Goal: Task Accomplishment & Management: Manage account settings

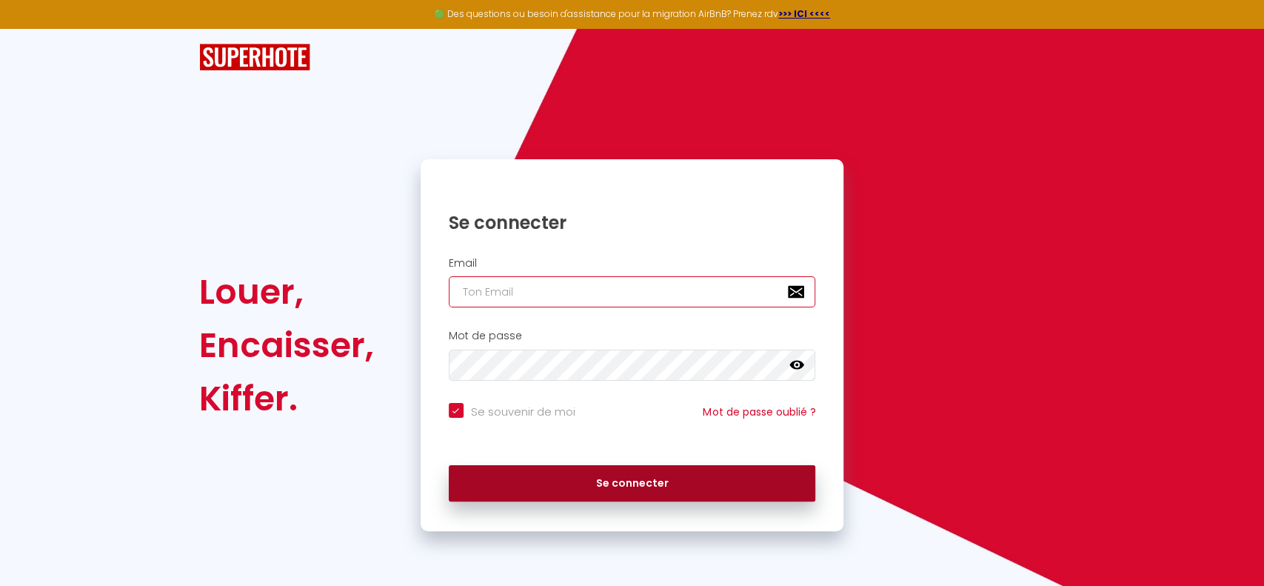
type input "[EMAIL_ADDRESS][DOMAIN_NAME]"
click at [602, 487] on button "Se connecter" at bounding box center [632, 483] width 367 height 37
checkbox input "true"
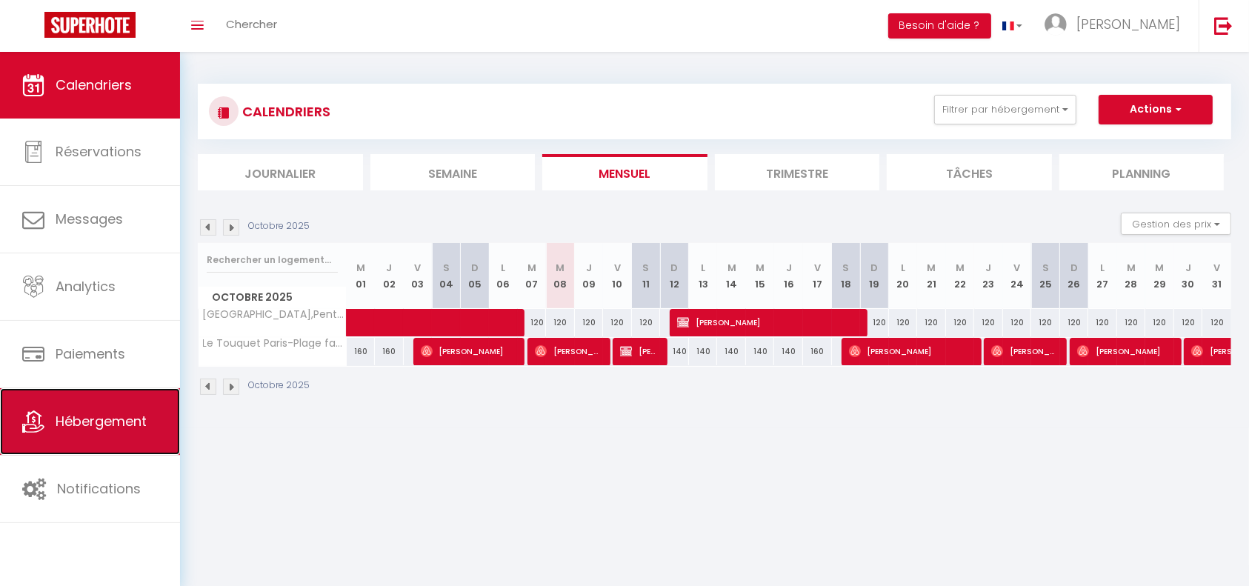
click at [91, 416] on span "Hébergement" at bounding box center [101, 421] width 91 height 19
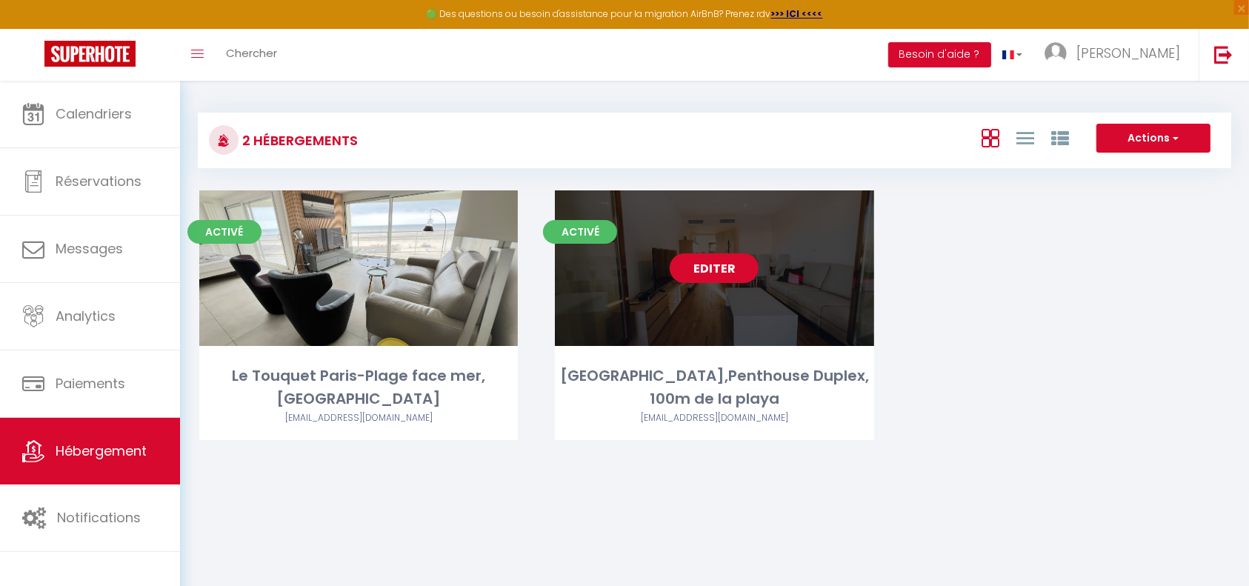
click at [718, 270] on link "Editer" at bounding box center [714, 268] width 89 height 30
select select "3"
select select "2"
select select "1"
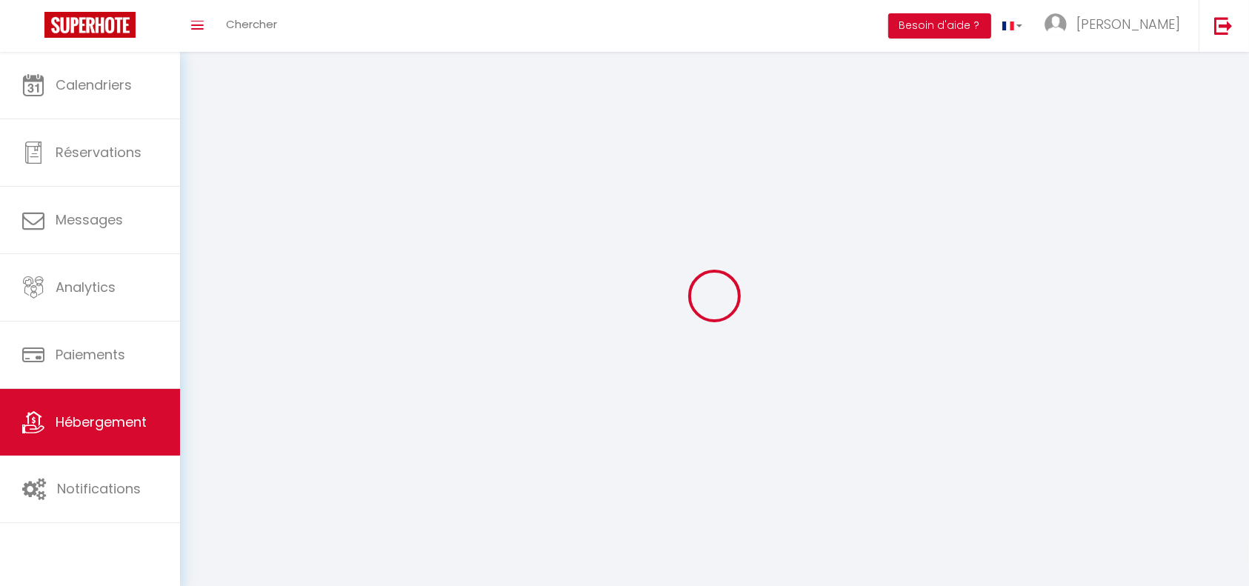
select select
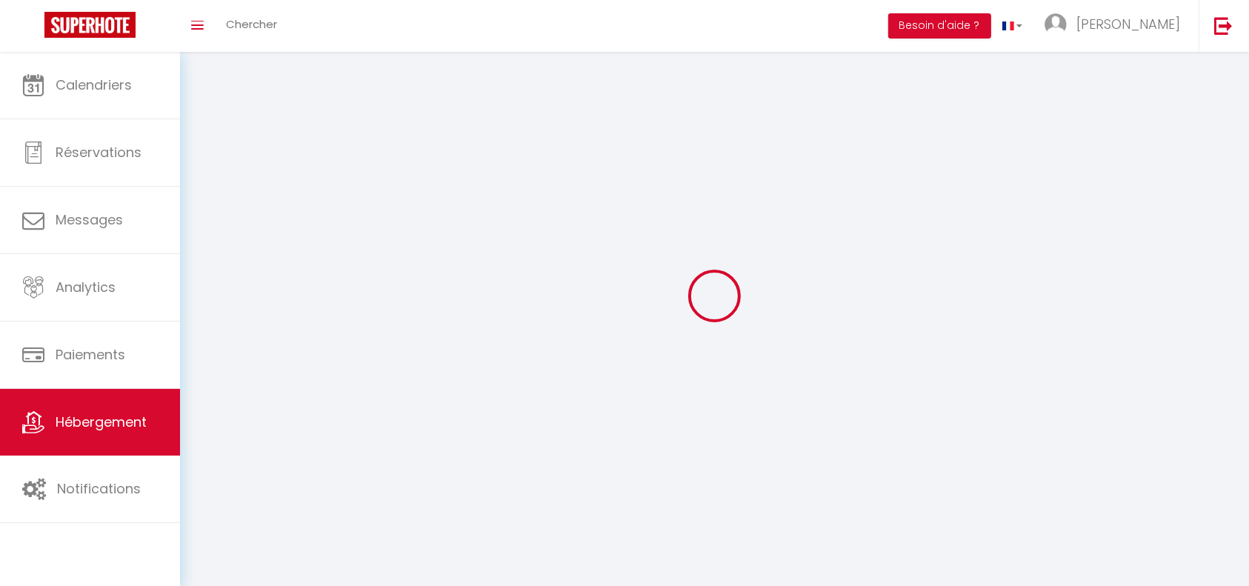
select select
checkbox input "false"
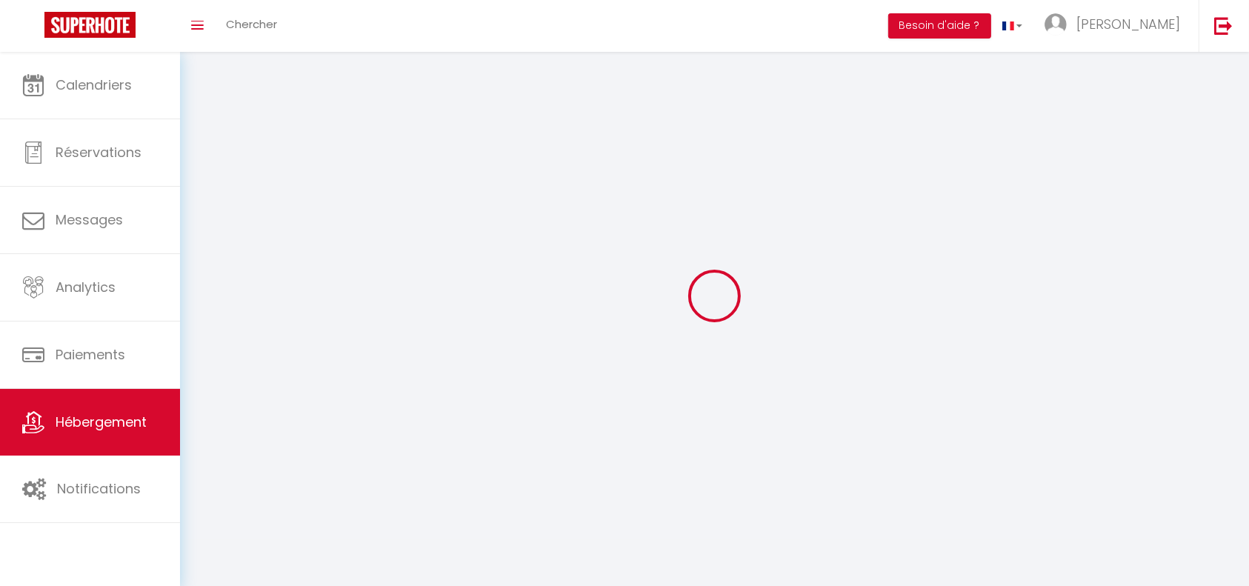
select select
select select "28"
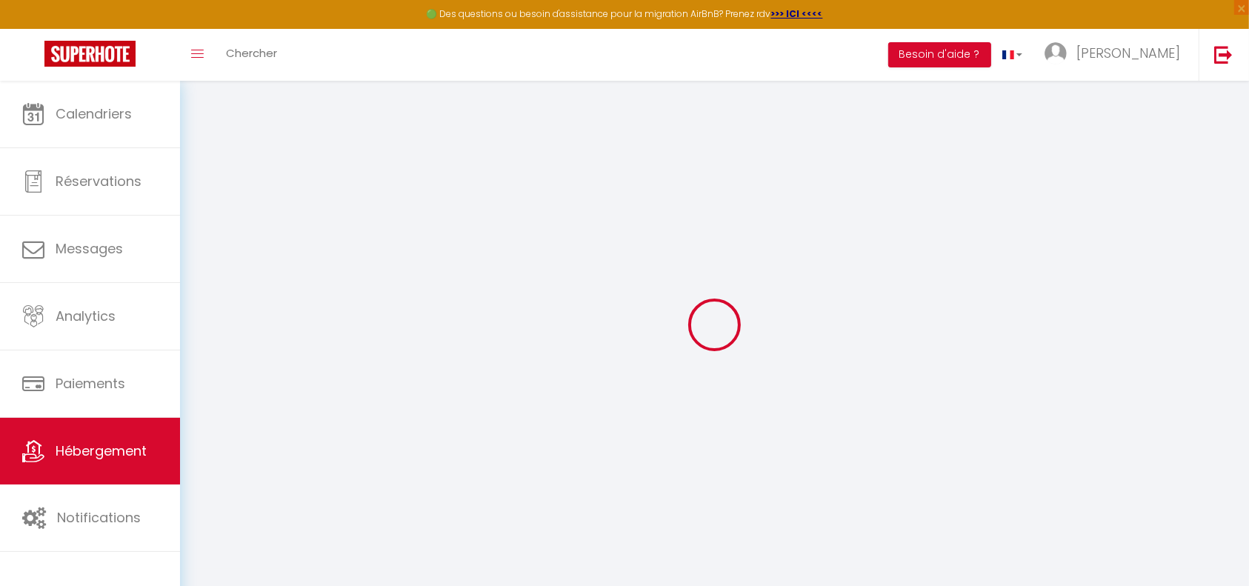
select select
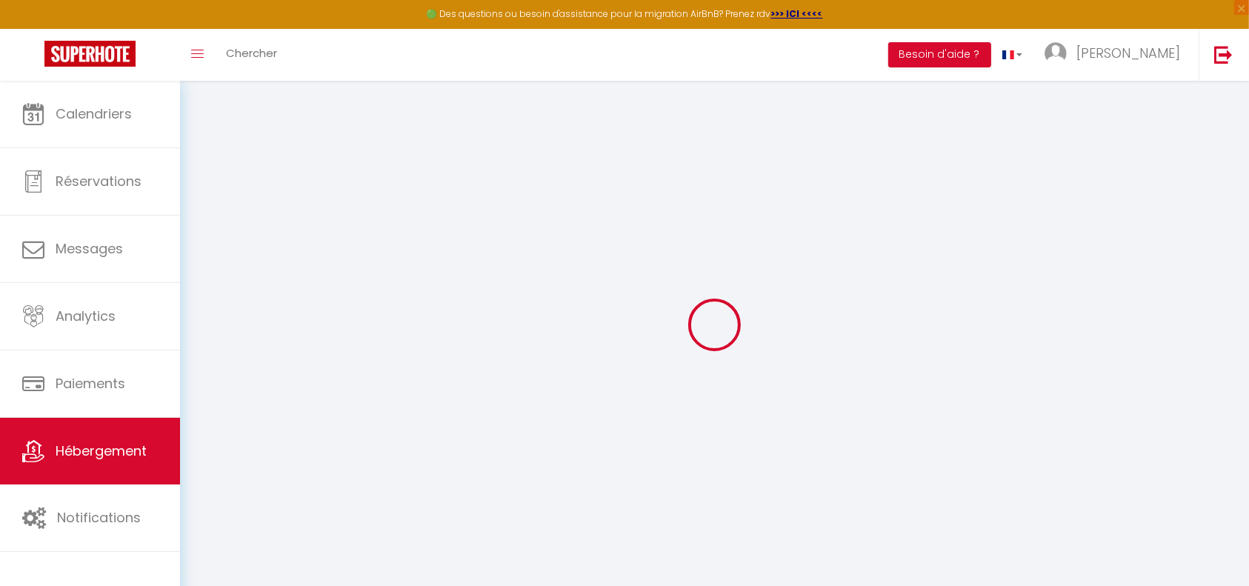
select select
checkbox input "false"
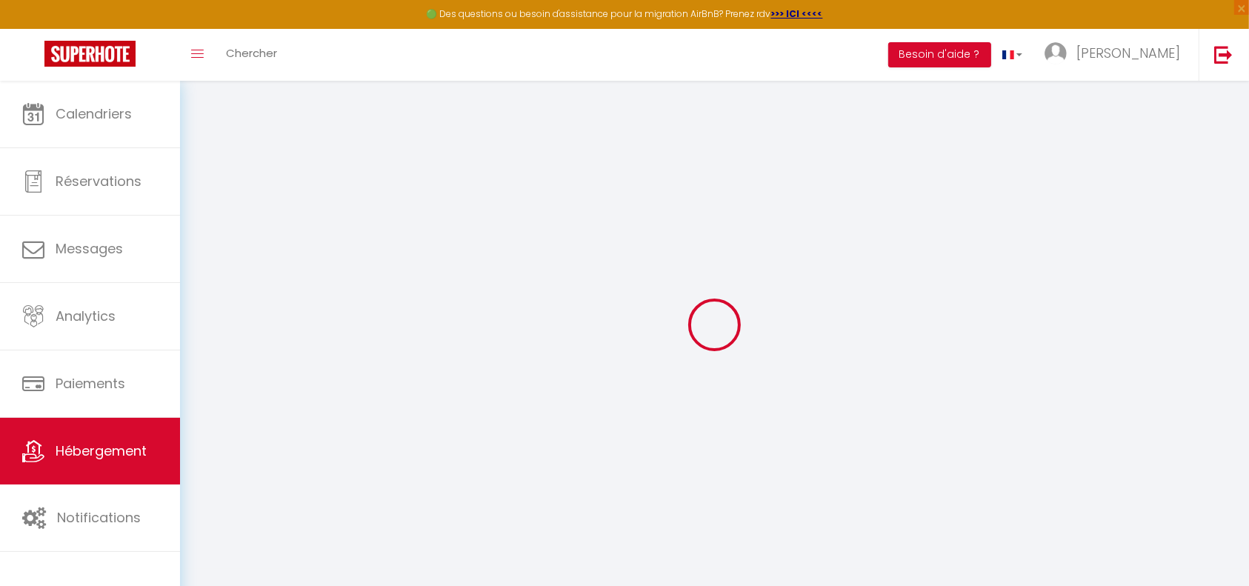
select select
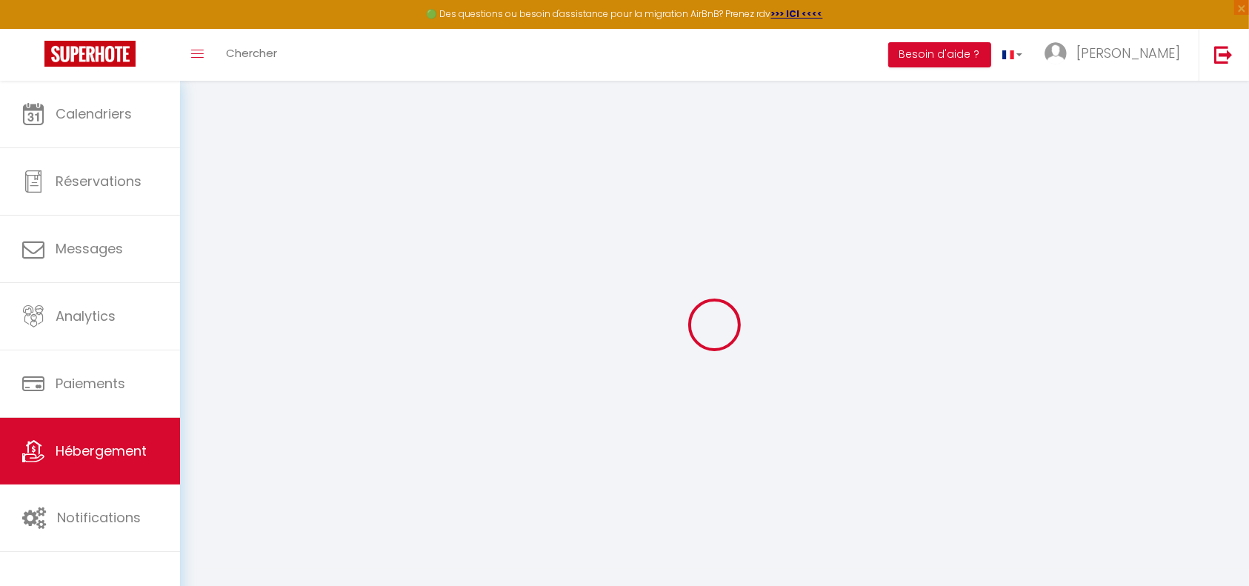
select select
checkbox input "false"
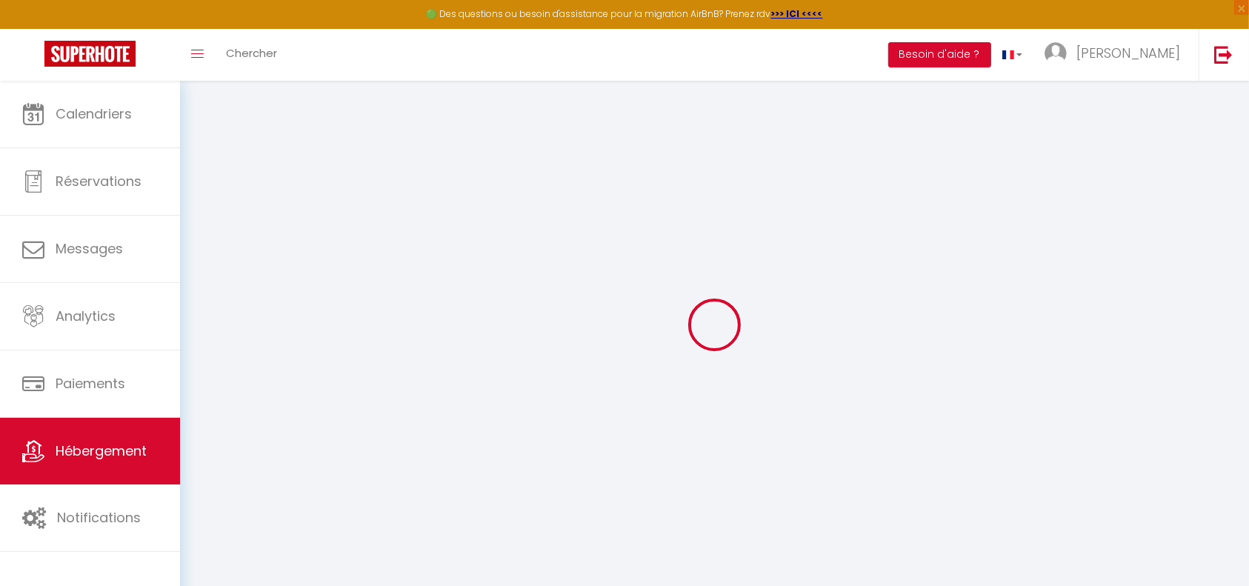
checkbox input "false"
select select
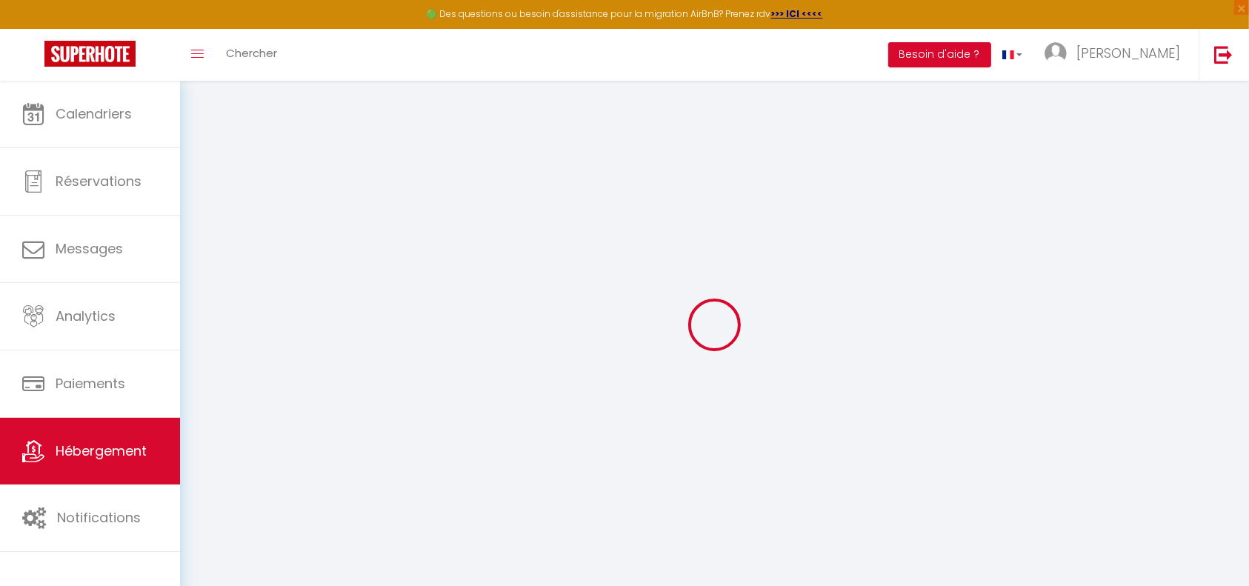
select select
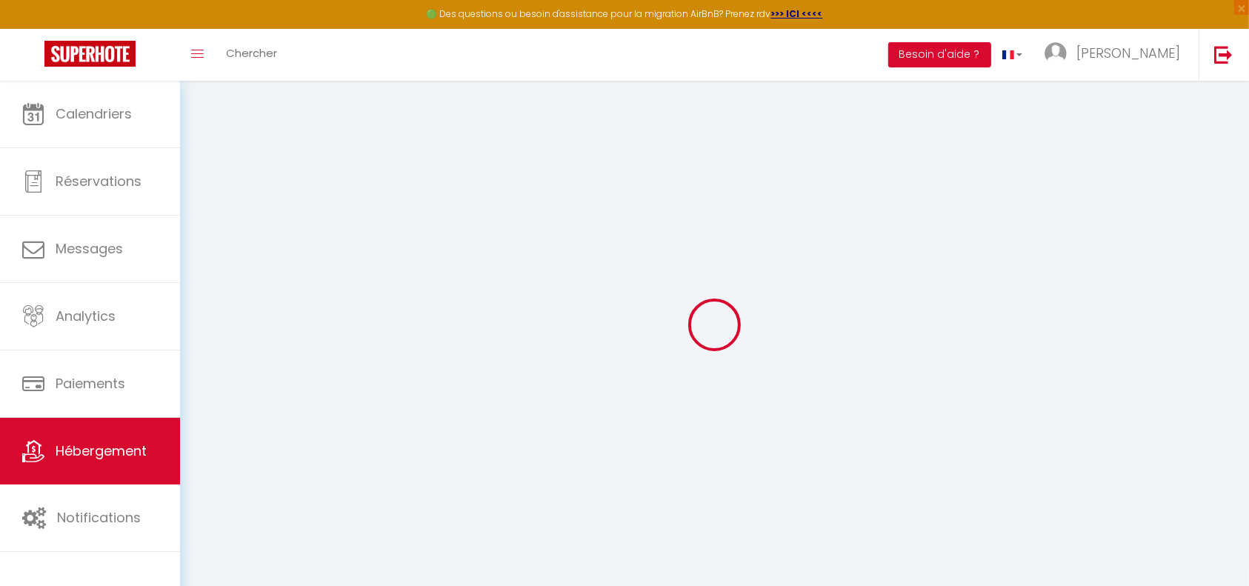
checkbox input "false"
select select
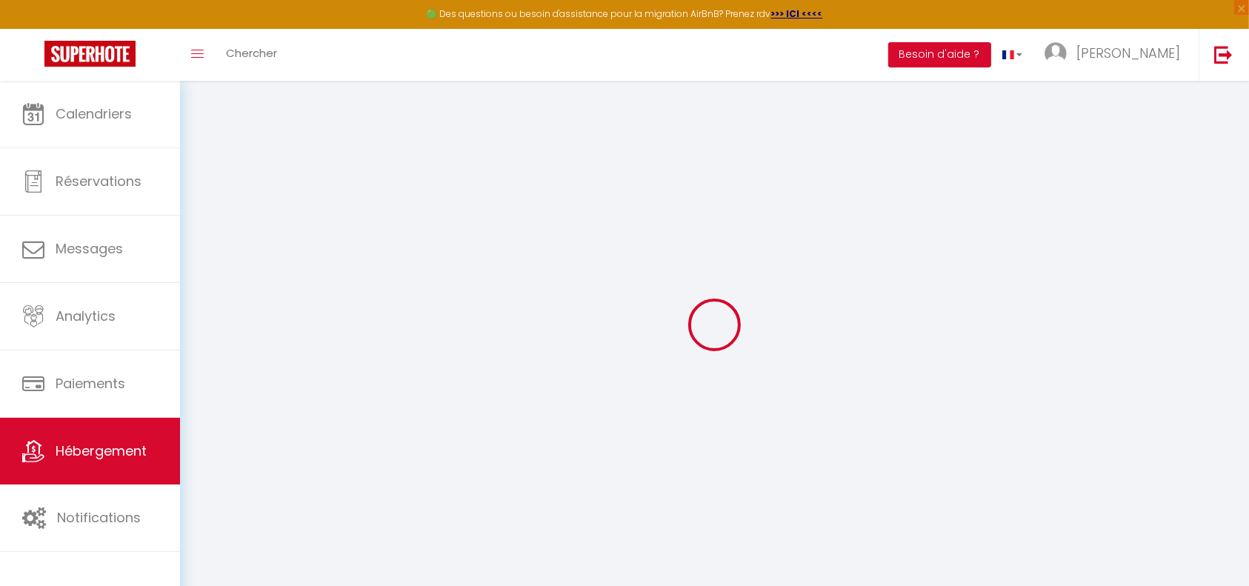
select select
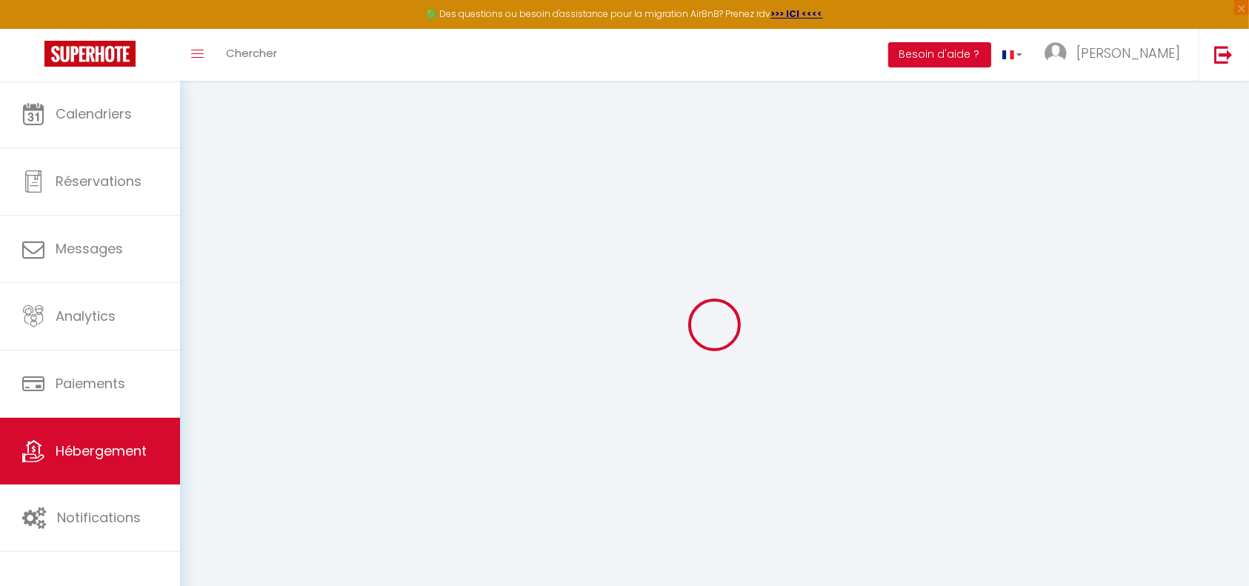
select select
checkbox input "false"
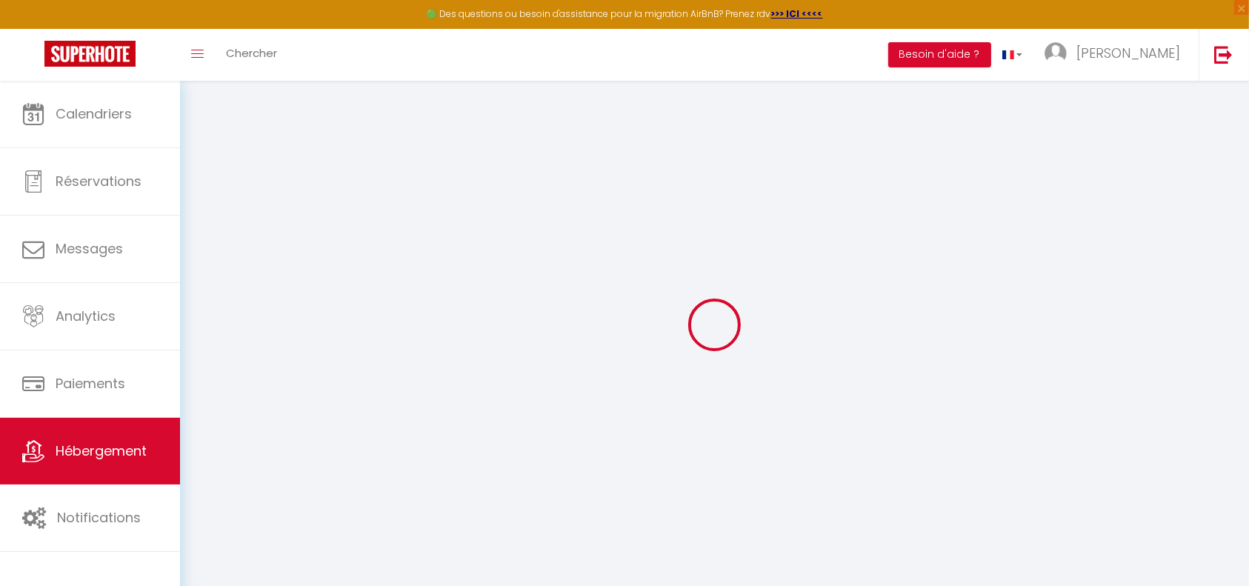
checkbox input "false"
select select
type input "[GEOGRAPHIC_DATA],Penthouse Duplex, 100m de la playa"
type input "[PERSON_NAME]"
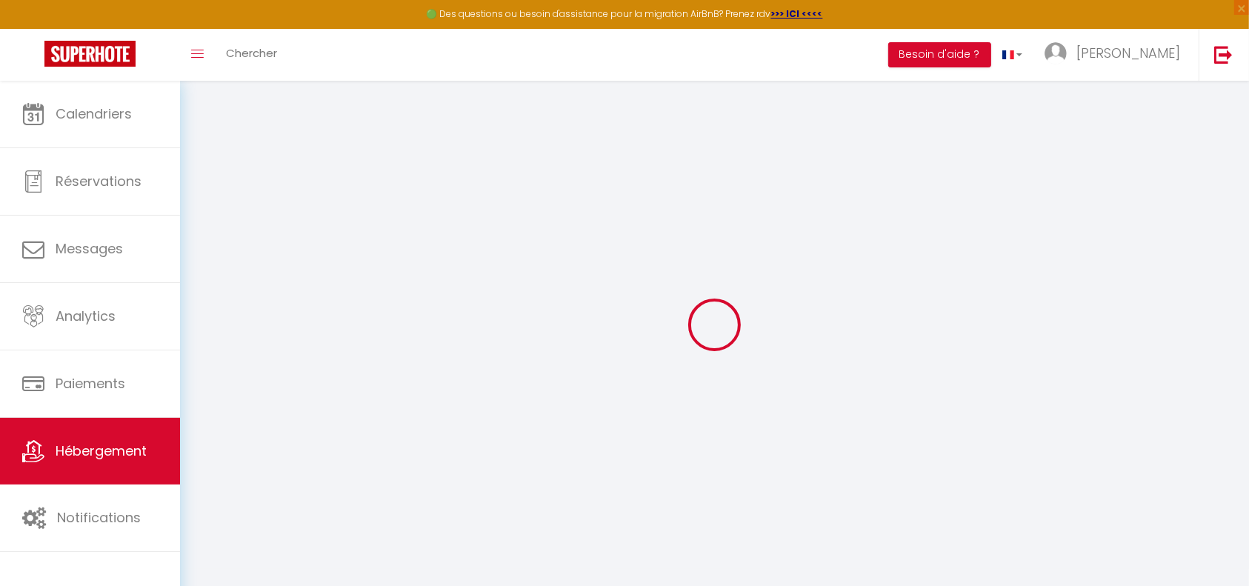
select select "condominium"
select select "6"
select select "3"
select select "2"
type input "120"
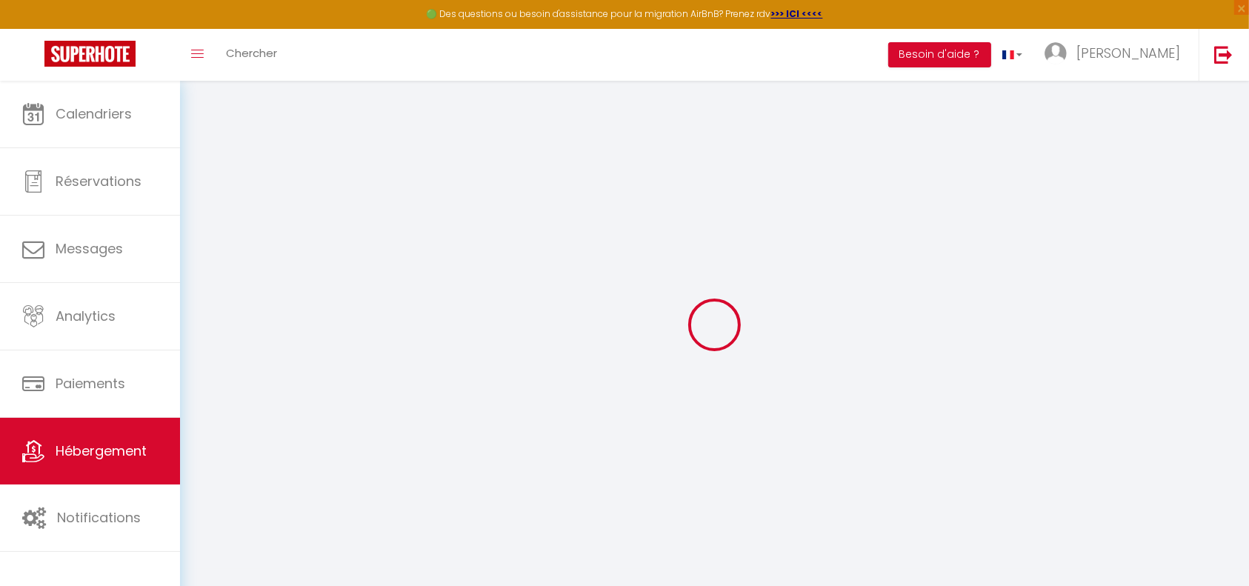
type input "7"
type input "165"
select select
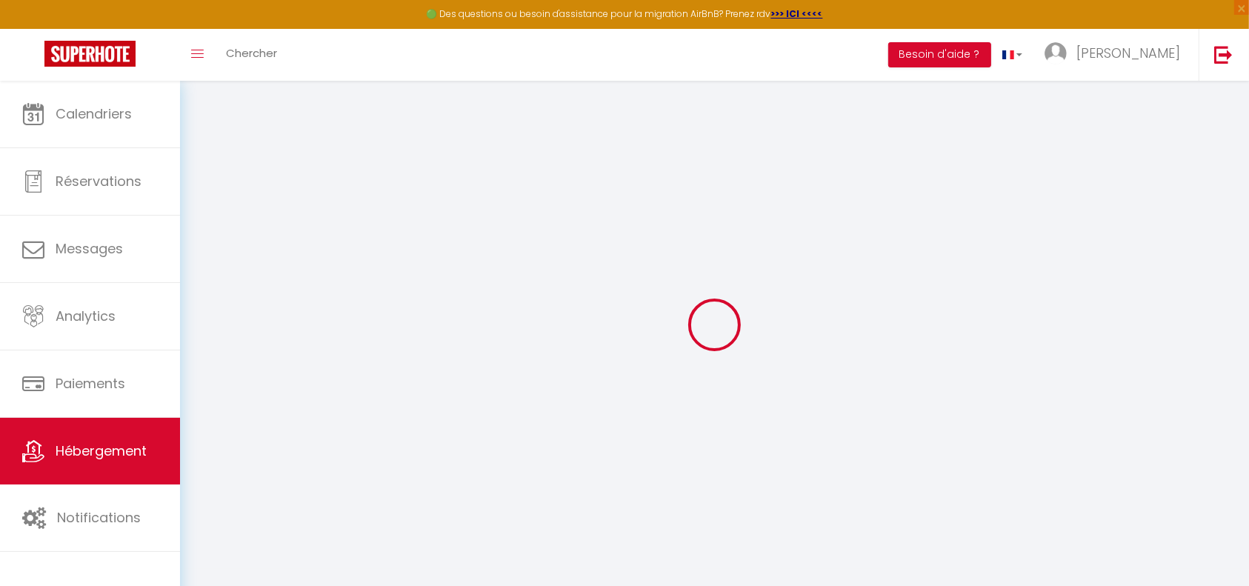
select select
type input "30 Avinguda [GEOGRAPHIC_DATA]"
type input "03738"
type input "Platja de l'Arenal"
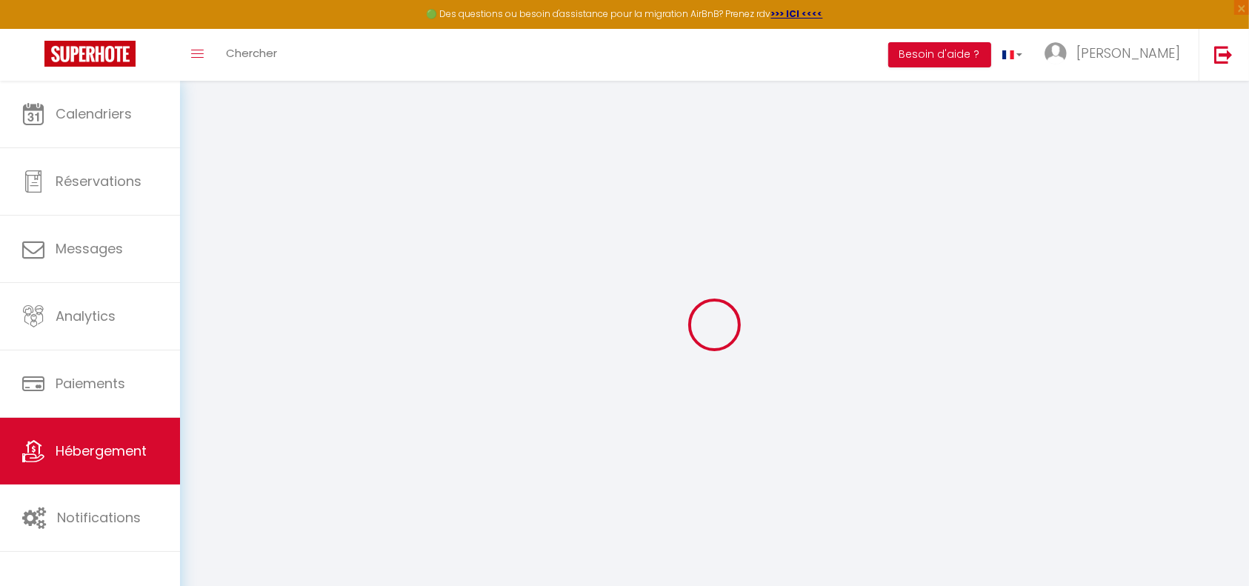
select select "201"
type input "[EMAIL_ADDRESS][DOMAIN_NAME]"
select select
checkbox input "false"
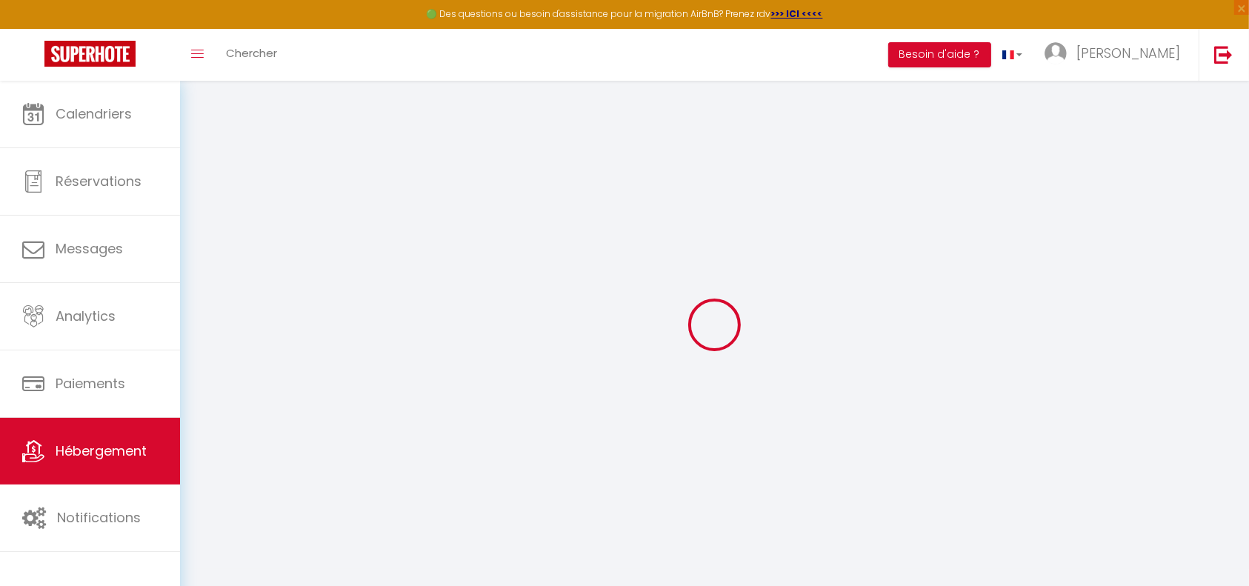
checkbox input "false"
type input "0"
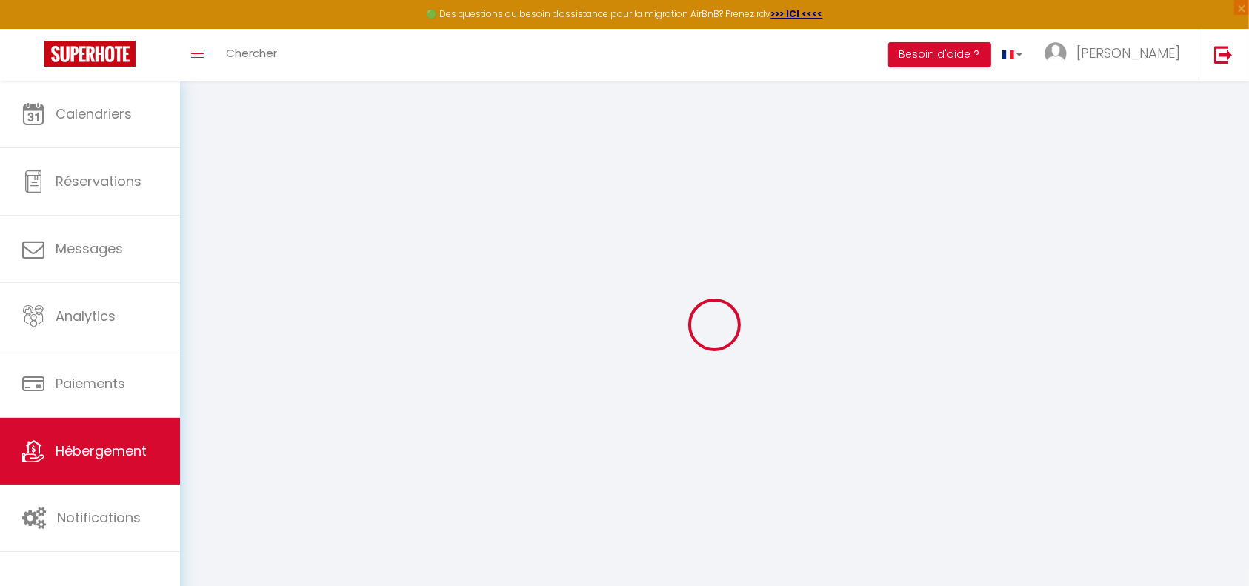
type input "0"
select select
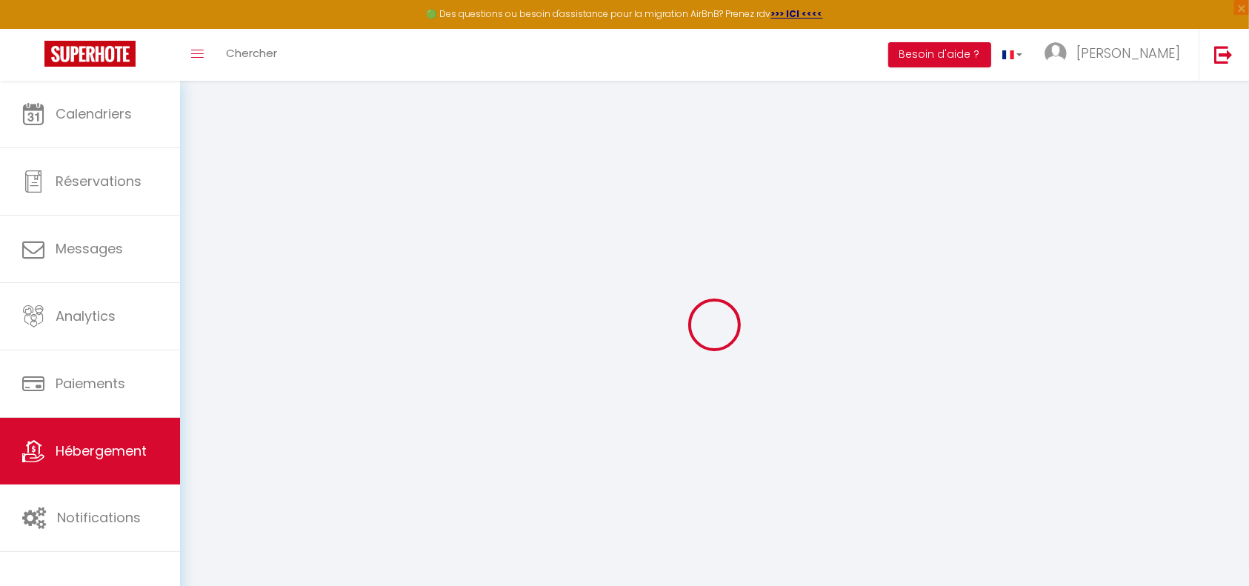
select select
checkbox input "false"
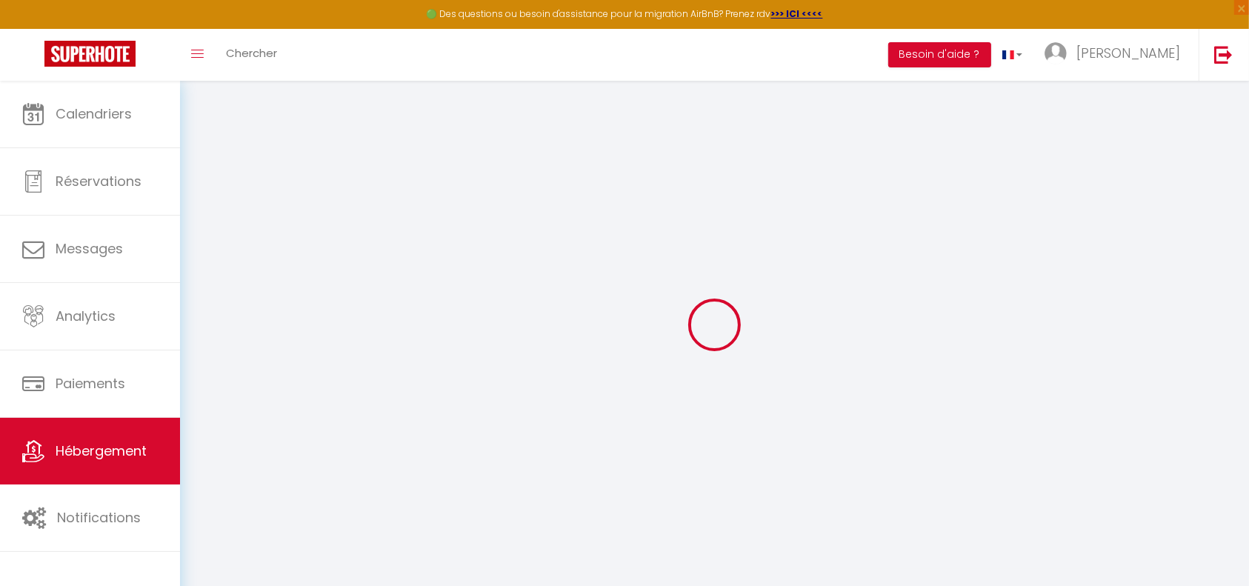
checkbox input "false"
select select
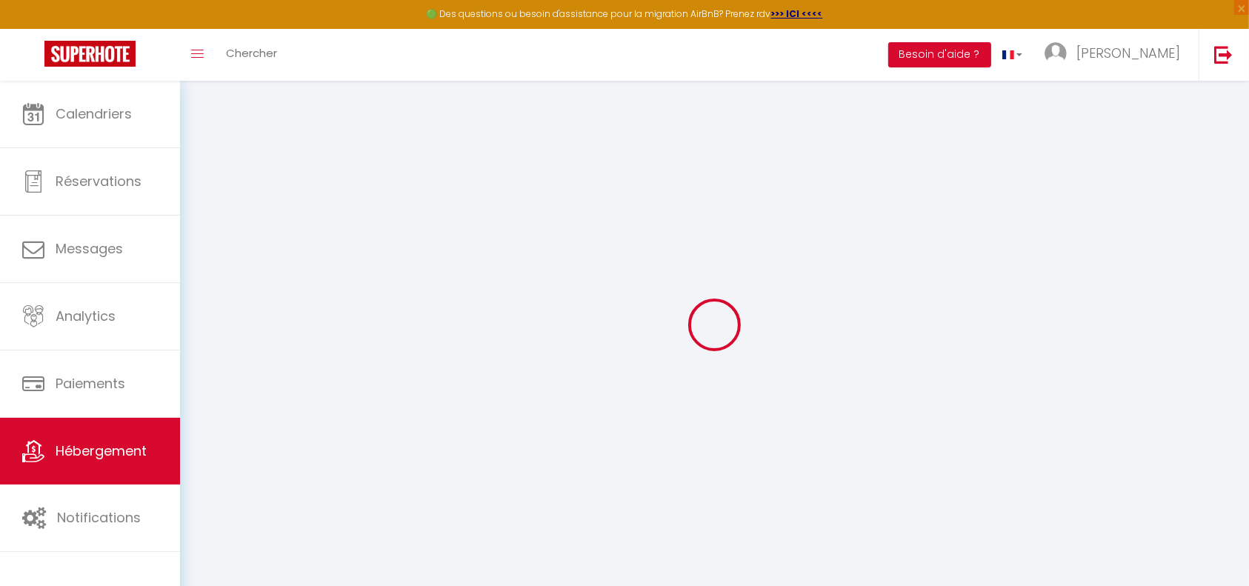
select select
checkbox input "false"
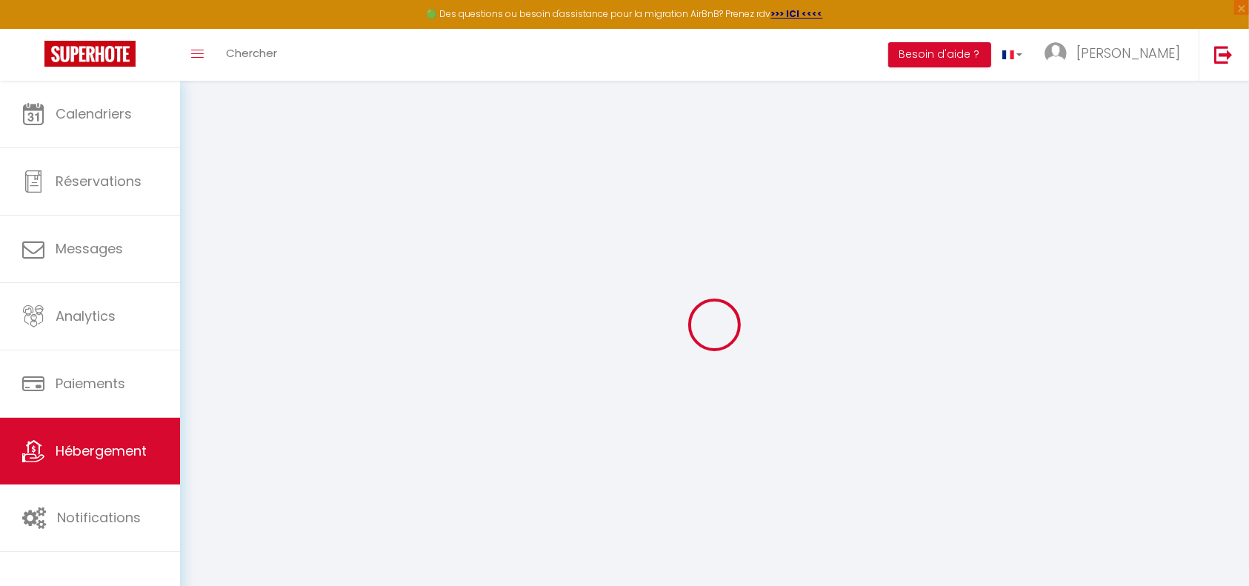
checkbox input "false"
select select
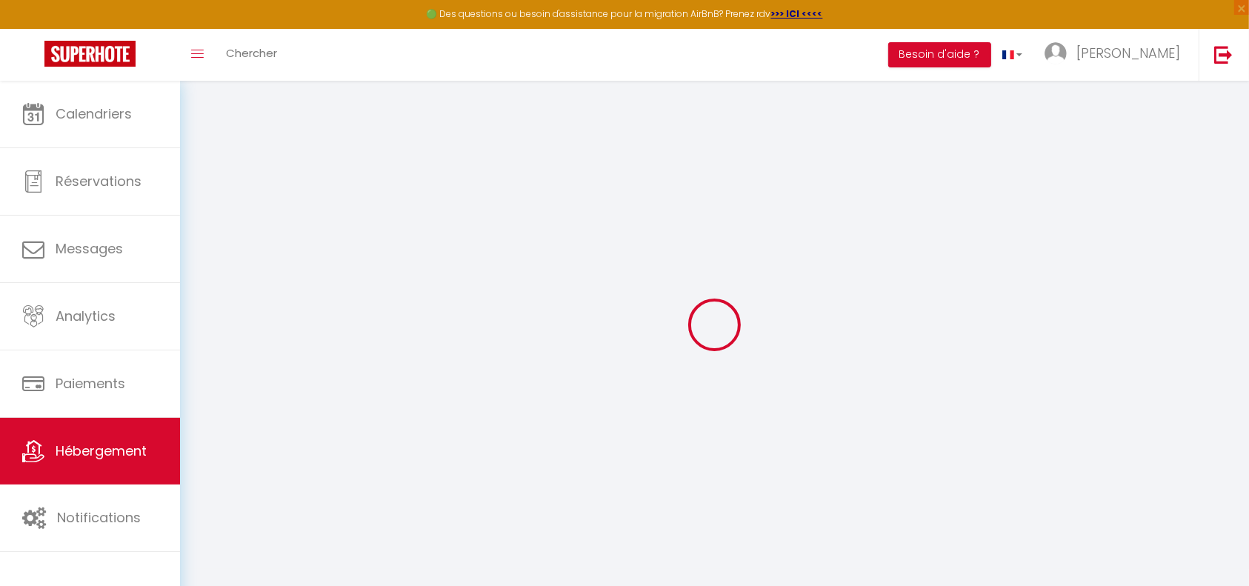
select select
checkbox input "false"
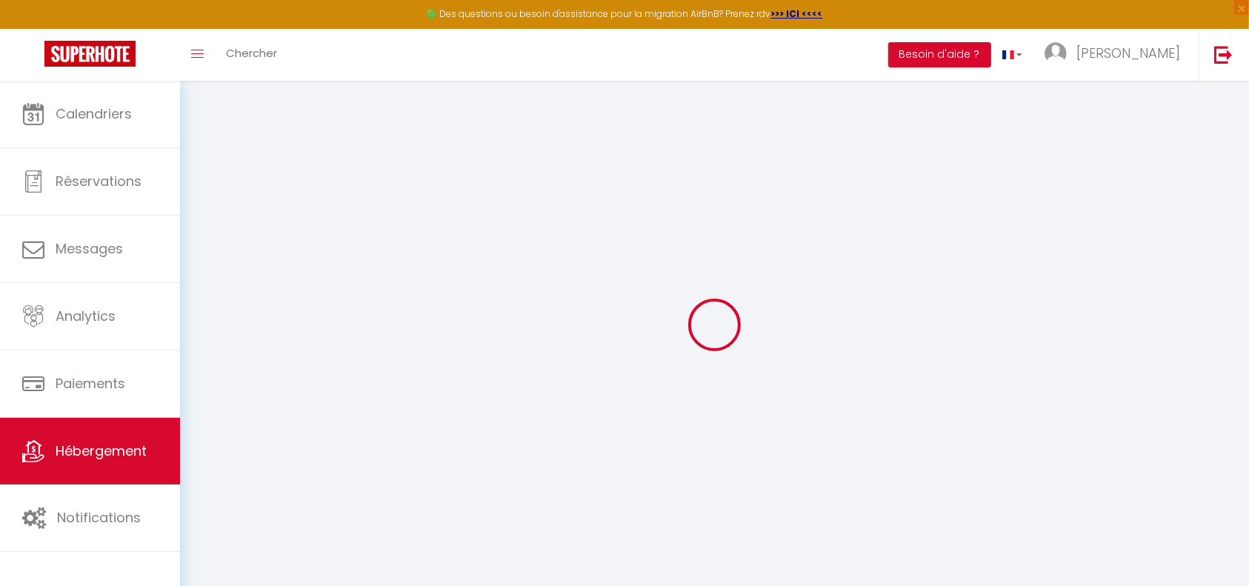
checkbox input "false"
select select
checkbox input "false"
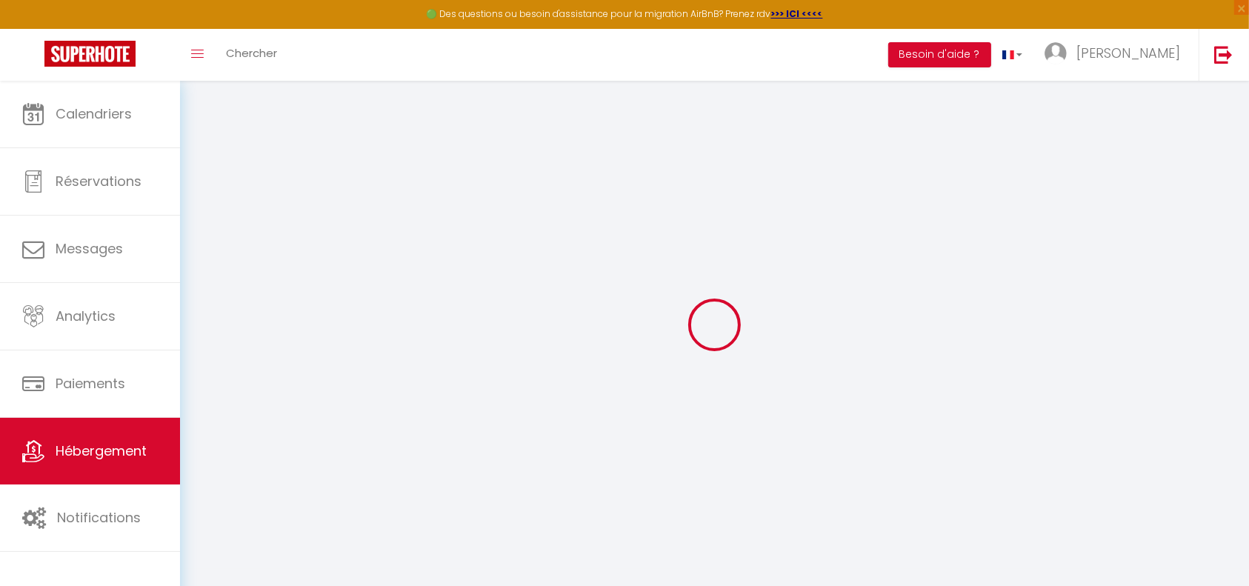
checkbox input "false"
select select "16:00"
select select "19:00"
select select "10:00"
select select "30"
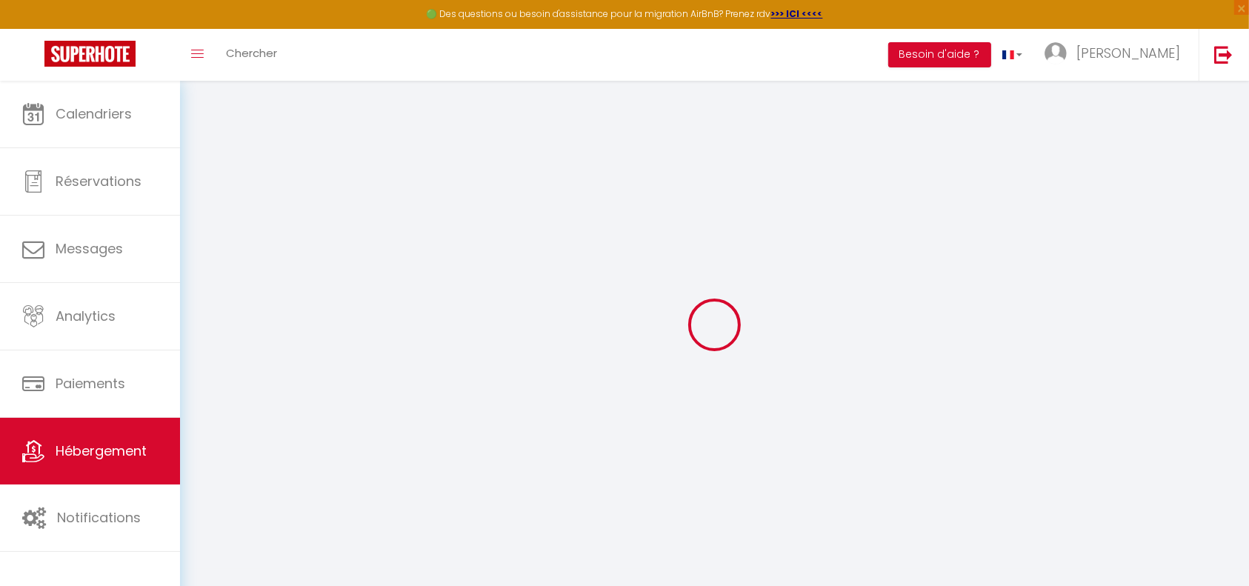
select select "120"
select select
checkbox input "false"
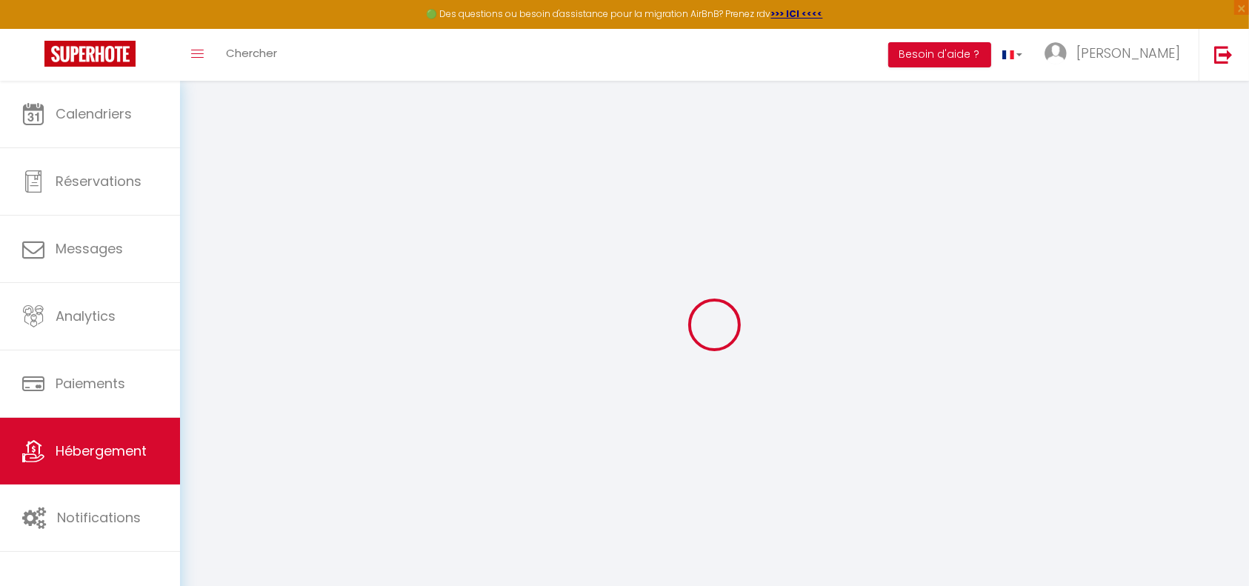
checkbox input "false"
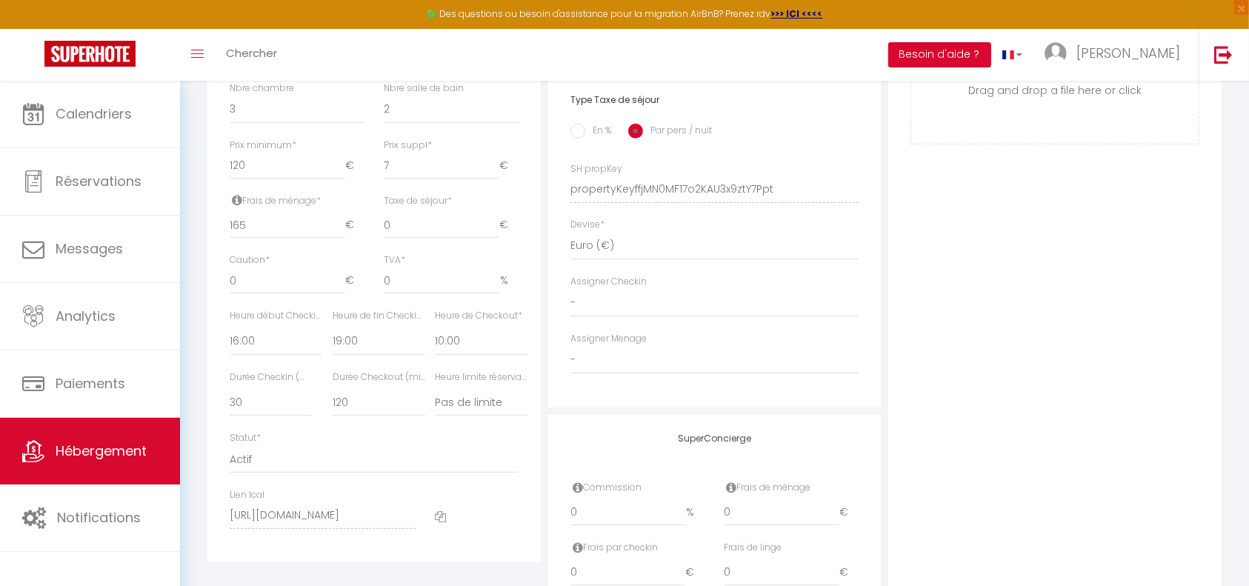
scroll to position [593, 0]
type input "166"
select select
checkbox input "false"
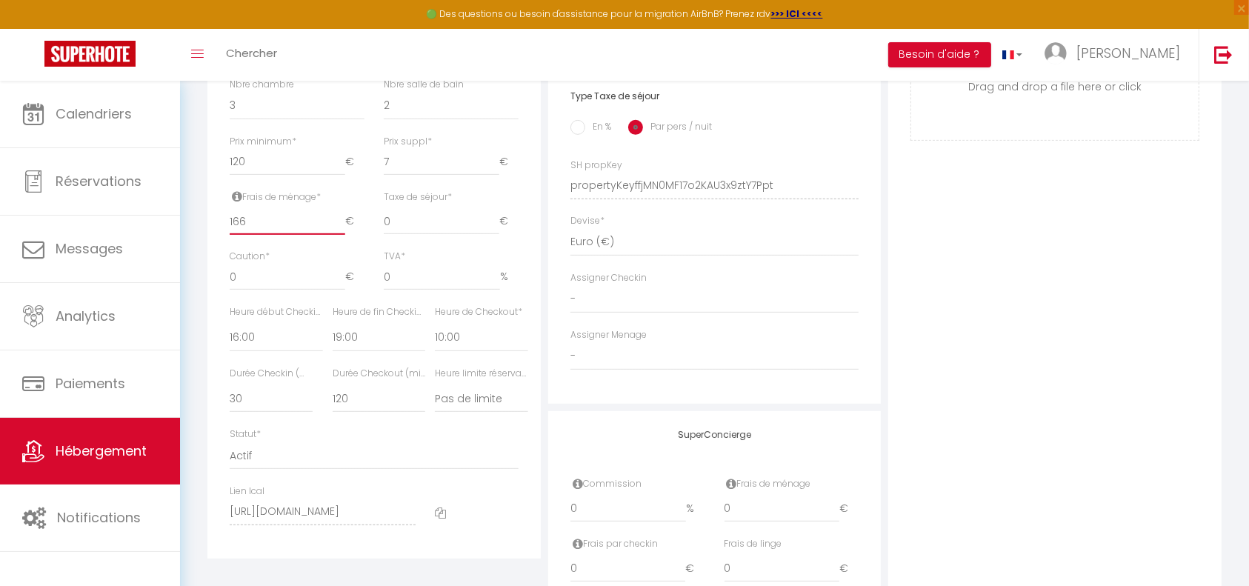
checkbox input "false"
click at [338, 232] on input "166" at bounding box center [288, 221] width 116 height 27
type input "167"
select select
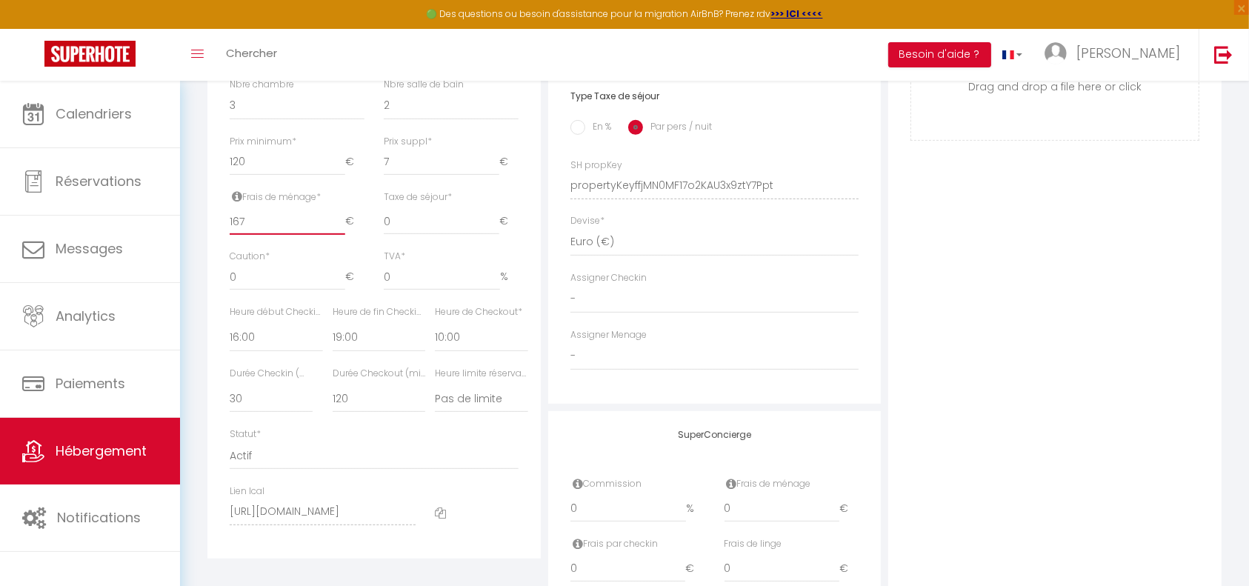
checkbox input "false"
click at [338, 232] on input "167" at bounding box center [288, 221] width 116 height 27
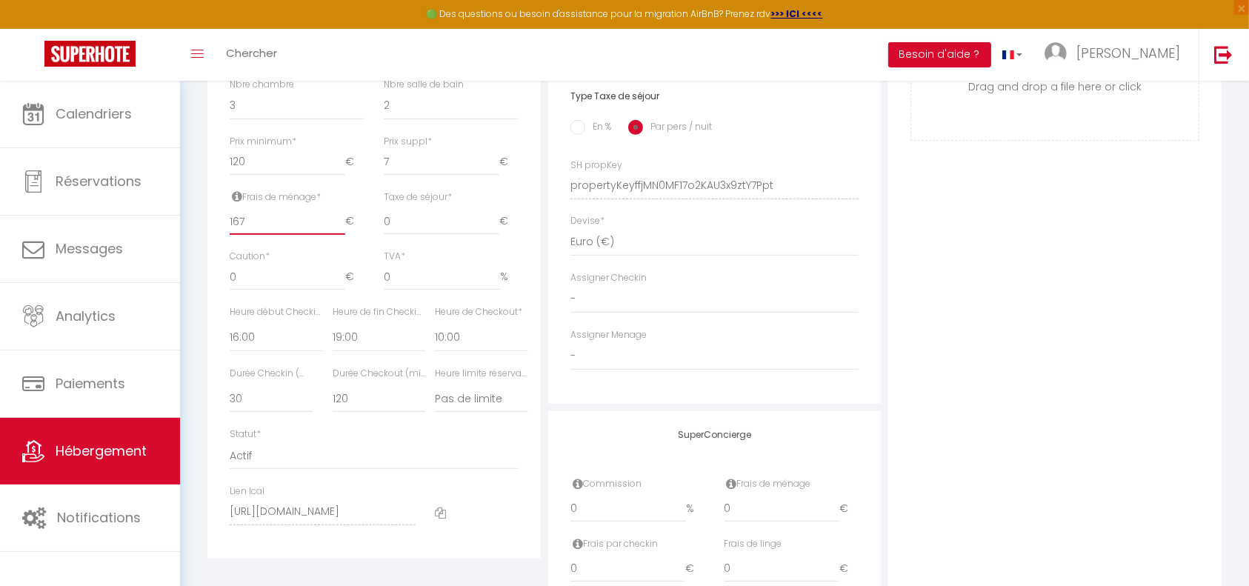
type input "168"
select select
checkbox input "false"
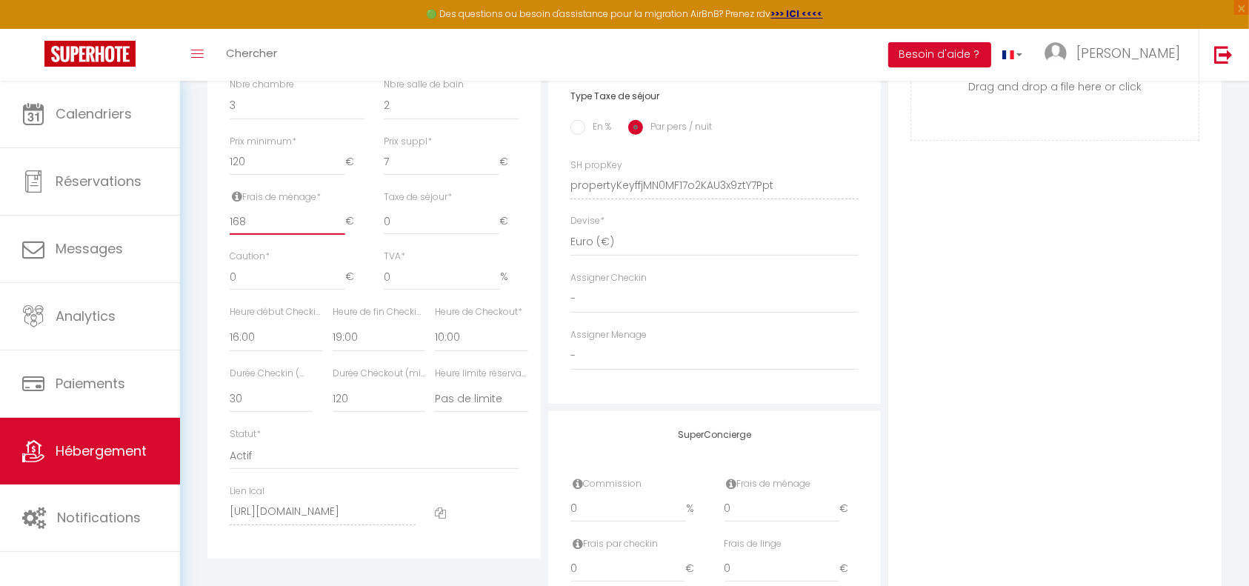
checkbox input "false"
click at [338, 232] on input "168" at bounding box center [288, 221] width 116 height 27
type input "169"
select select
checkbox input "false"
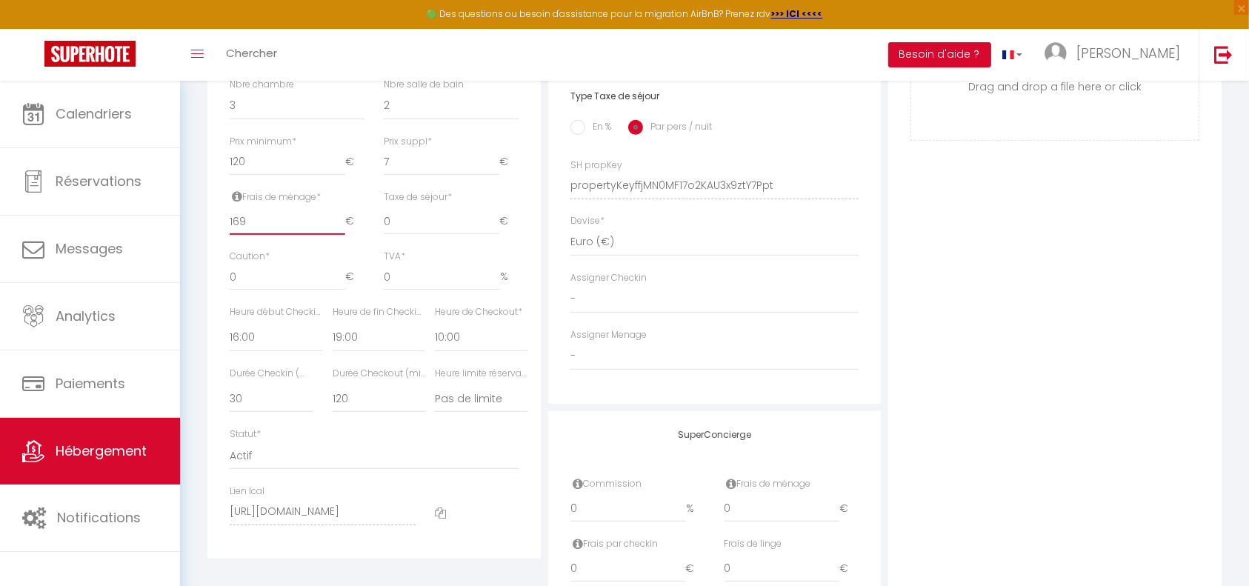
checkbox input "false"
click at [338, 232] on input "169" at bounding box center [288, 221] width 116 height 27
type input "170"
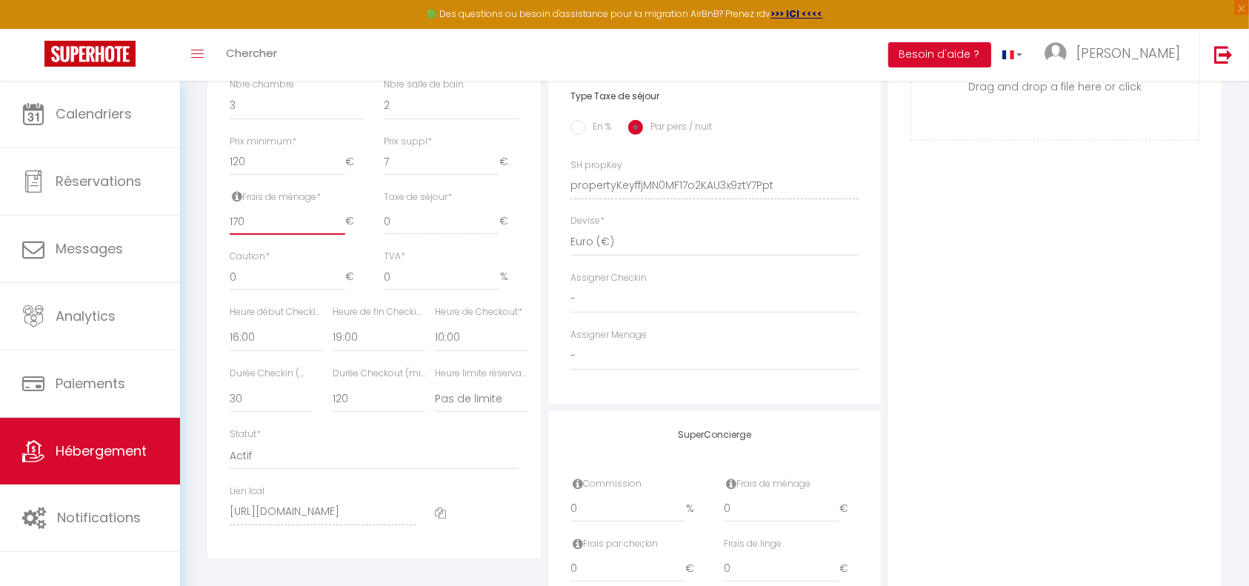
select select
checkbox input "false"
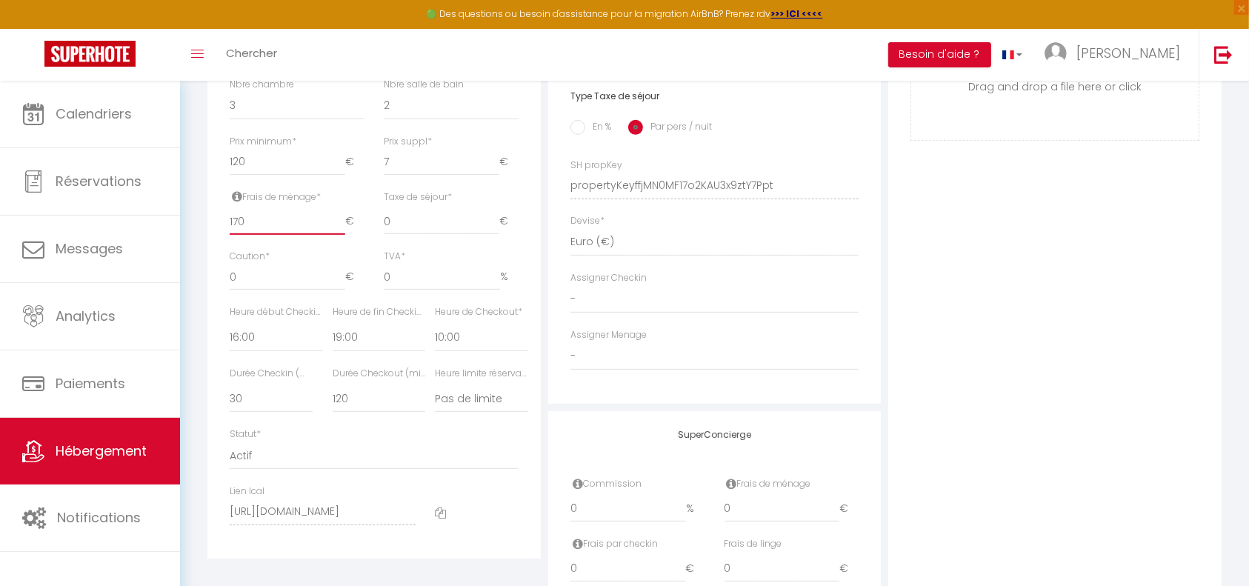
click at [338, 232] on input "170" at bounding box center [288, 221] width 116 height 27
type input "171"
select select
checkbox input "false"
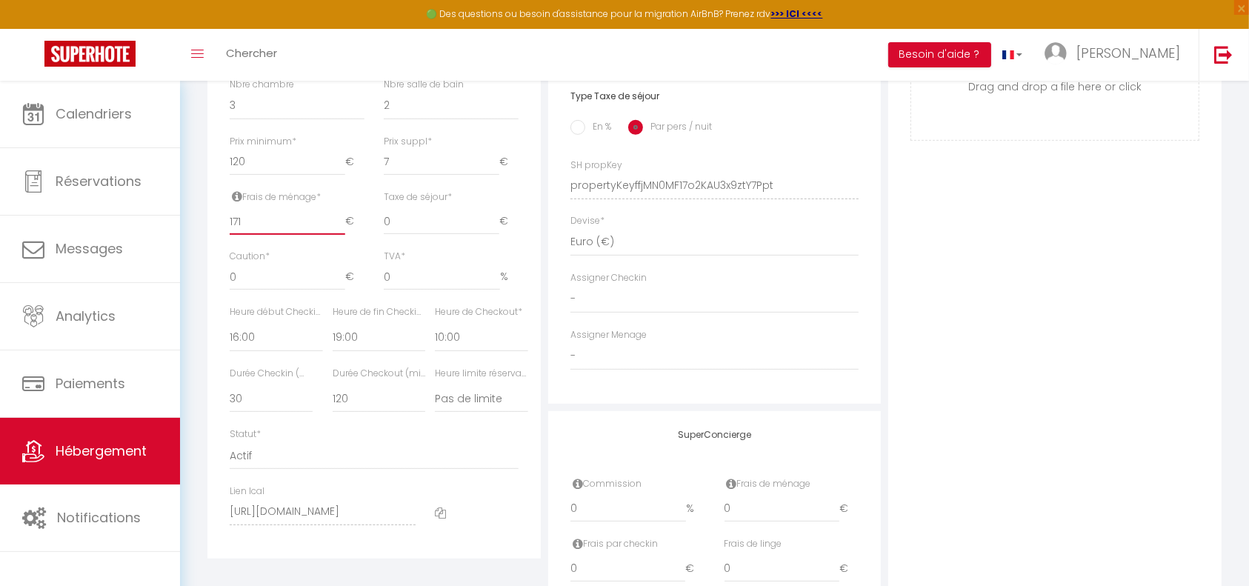
checkbox input "false"
click at [338, 232] on input "171" at bounding box center [288, 221] width 116 height 27
type input "172"
click at [338, 232] on input "172" at bounding box center [288, 221] width 116 height 27
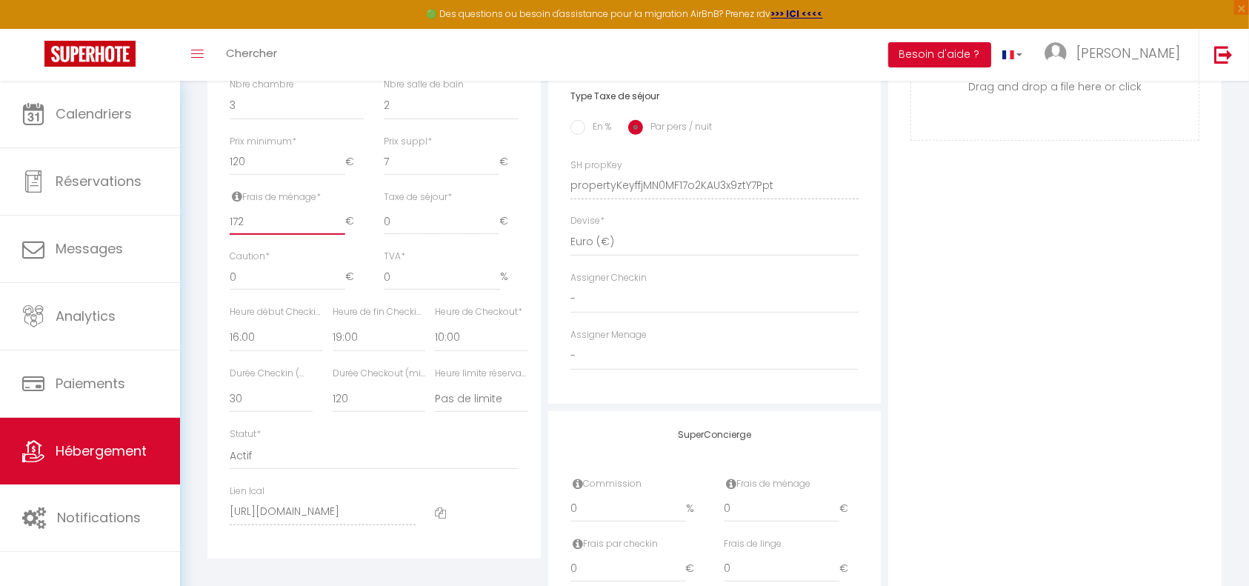
select select
checkbox input "false"
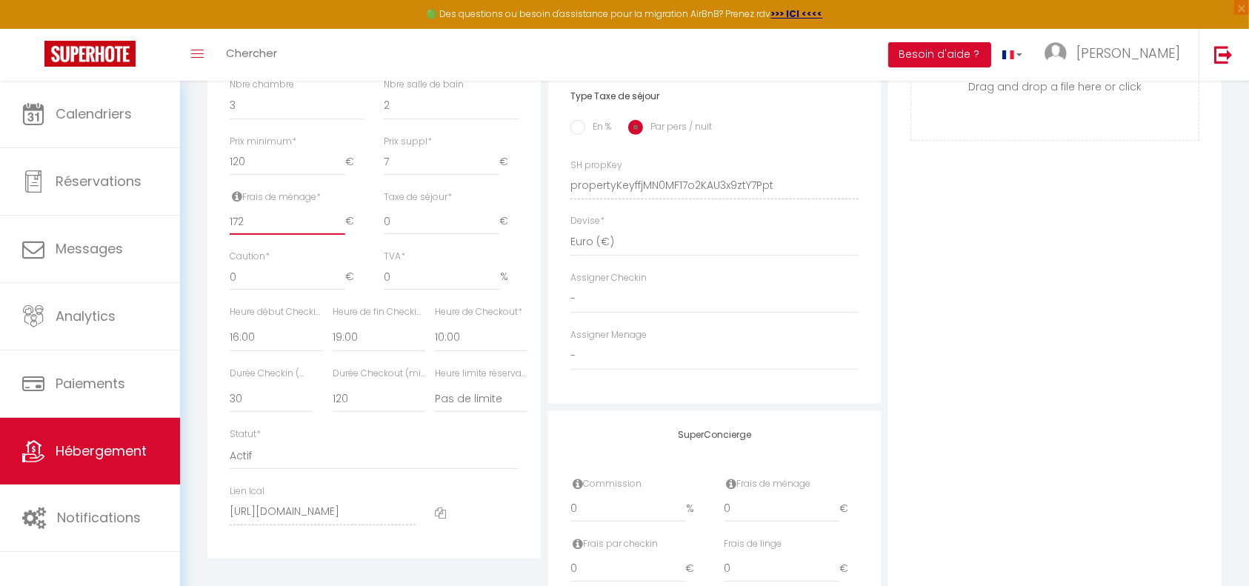
type input "173"
select select
checkbox input "false"
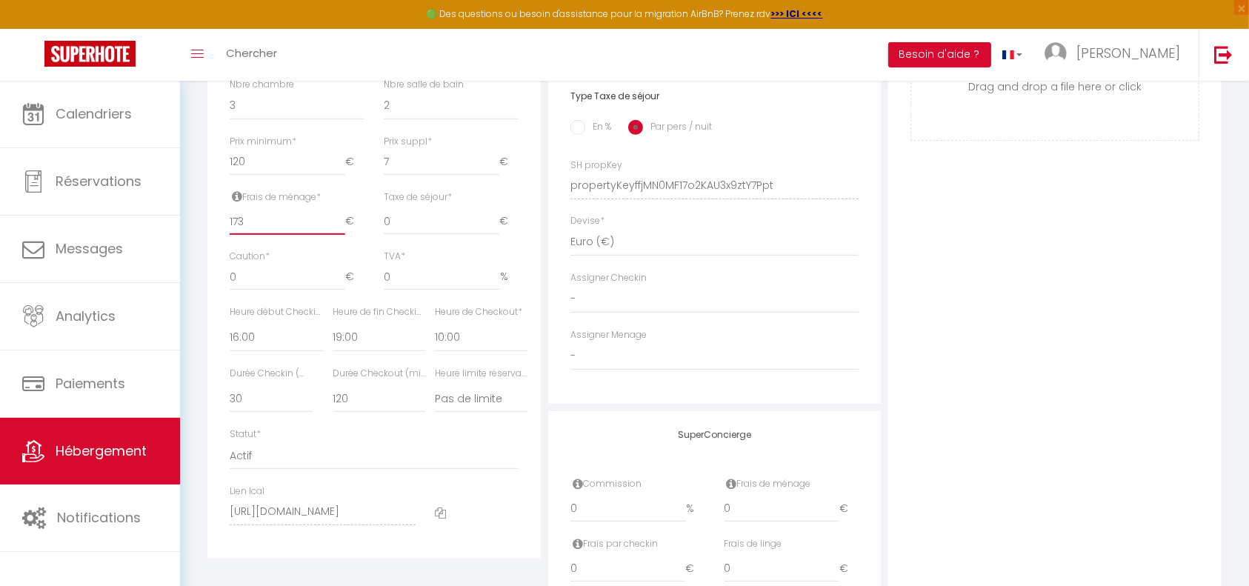
checkbox input "false"
click at [338, 232] on input "173" at bounding box center [288, 221] width 116 height 27
type input "174"
click at [338, 232] on input "174" at bounding box center [288, 221] width 116 height 27
select select
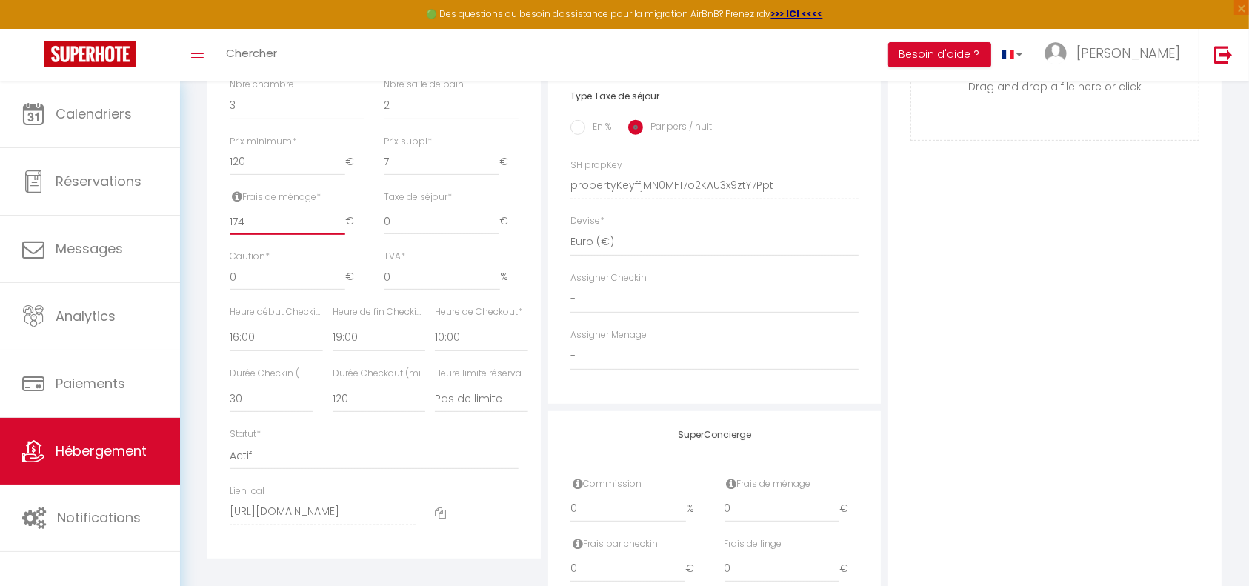
checkbox input "false"
type input "175"
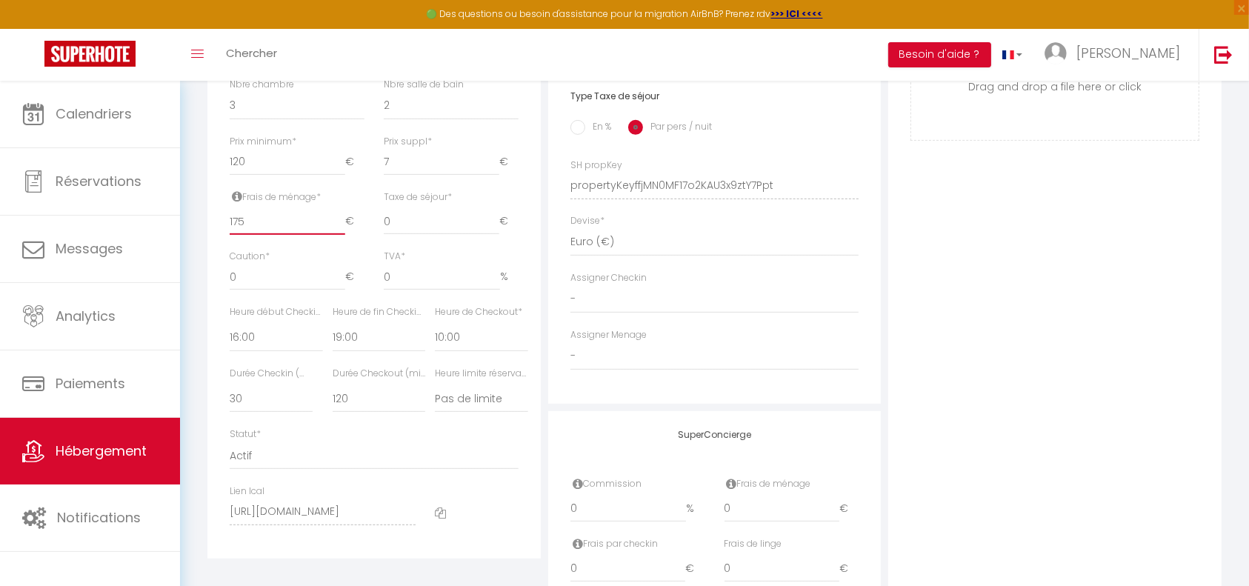
select select
checkbox input "false"
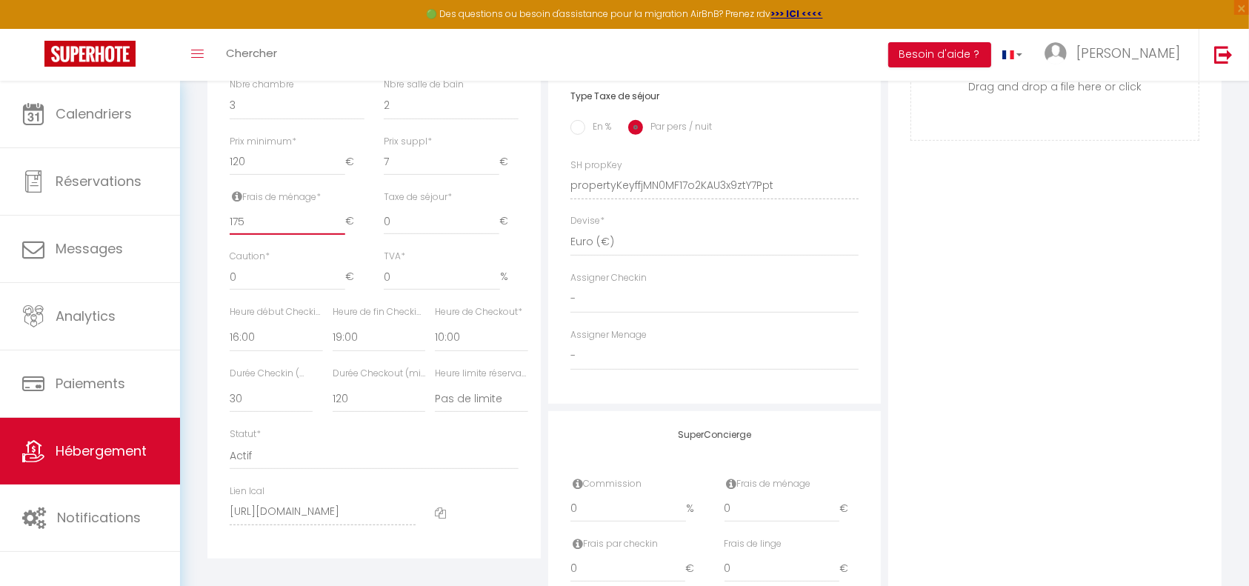
click at [338, 232] on input "175" at bounding box center [288, 221] width 116 height 27
click at [338, 232] on input "176" at bounding box center [288, 221] width 116 height 27
click at [338, 232] on input "177" at bounding box center [288, 221] width 116 height 27
click at [338, 232] on input "178" at bounding box center [288, 221] width 116 height 27
click at [338, 232] on input "179" at bounding box center [288, 221] width 116 height 27
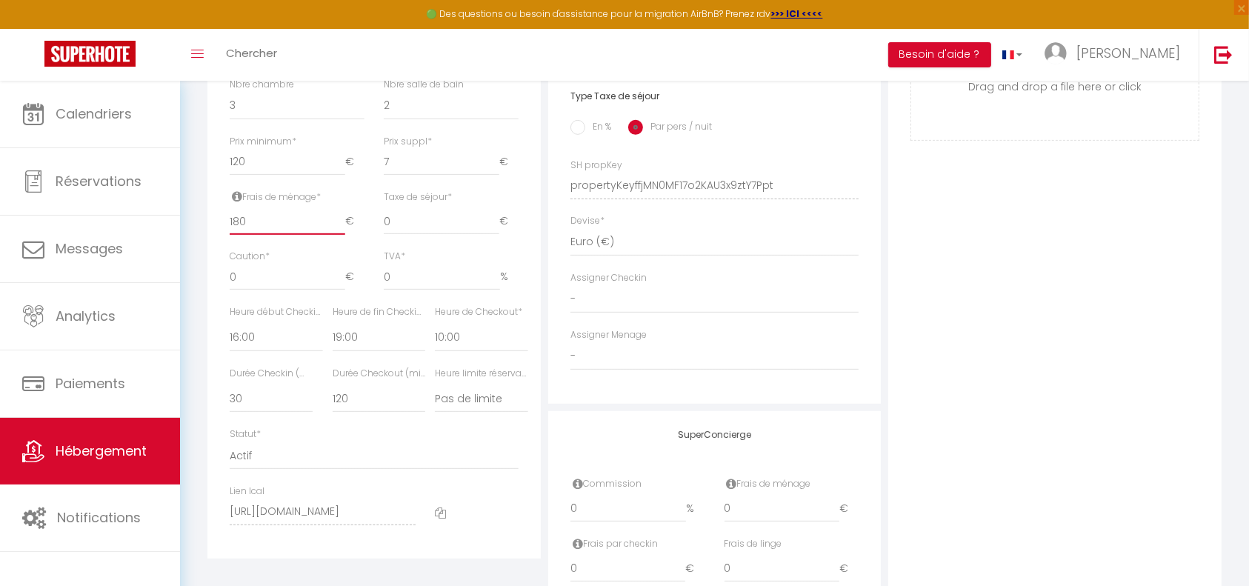
click at [338, 232] on input "180" at bounding box center [288, 221] width 116 height 27
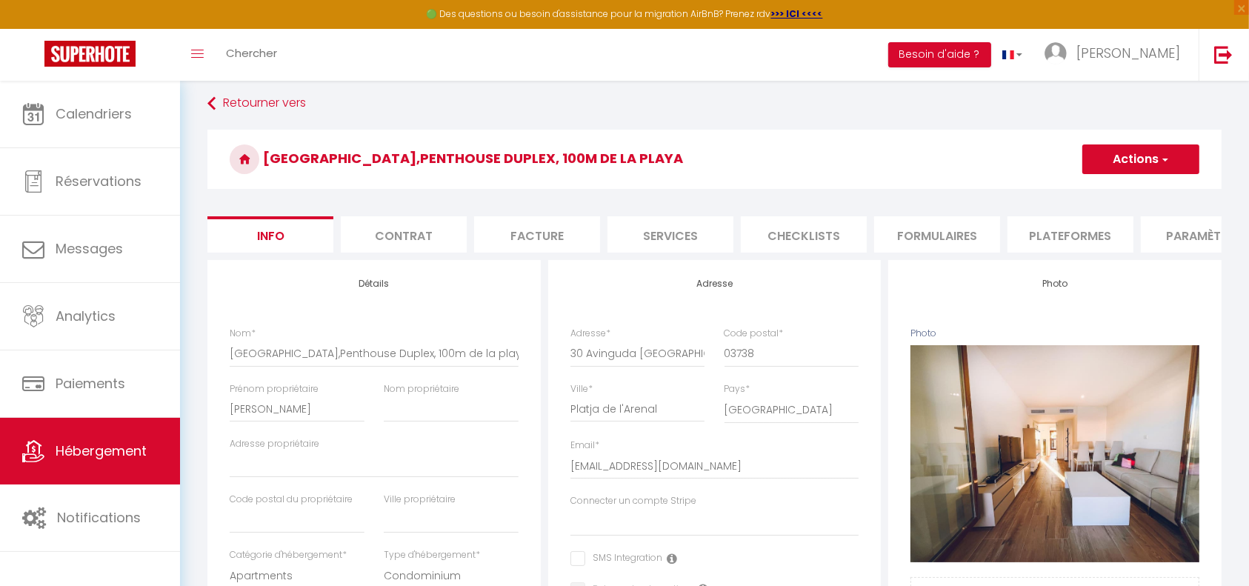
scroll to position [5, 0]
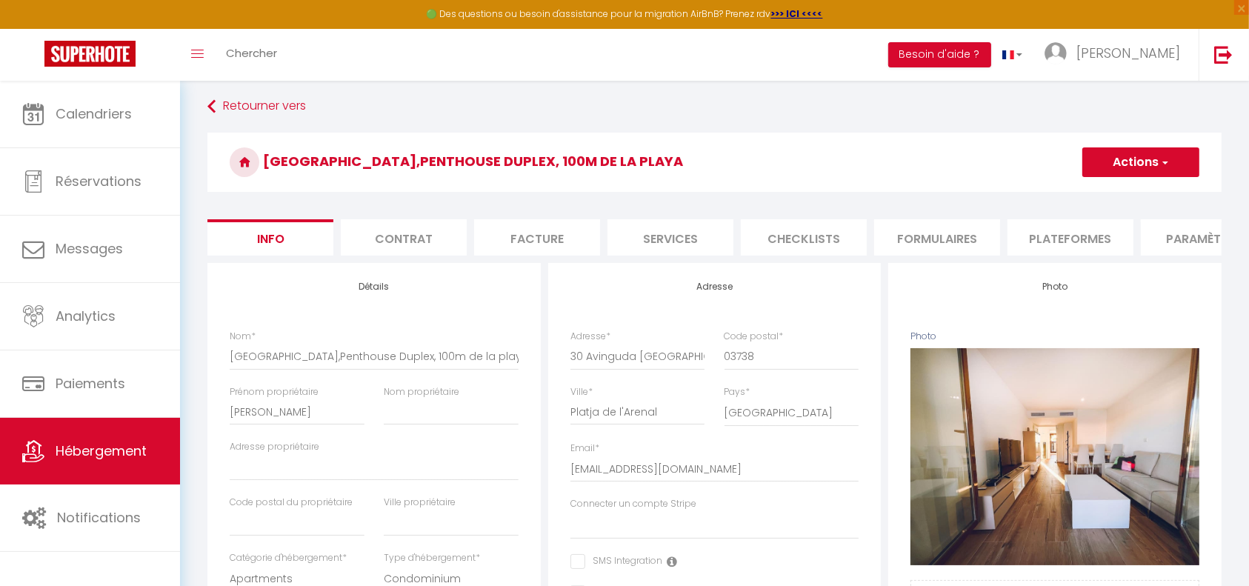
click at [1149, 165] on button "Actions" at bounding box center [1140, 162] width 117 height 30
click at [1102, 198] on input "Enregistrer" at bounding box center [1082, 194] width 55 height 15
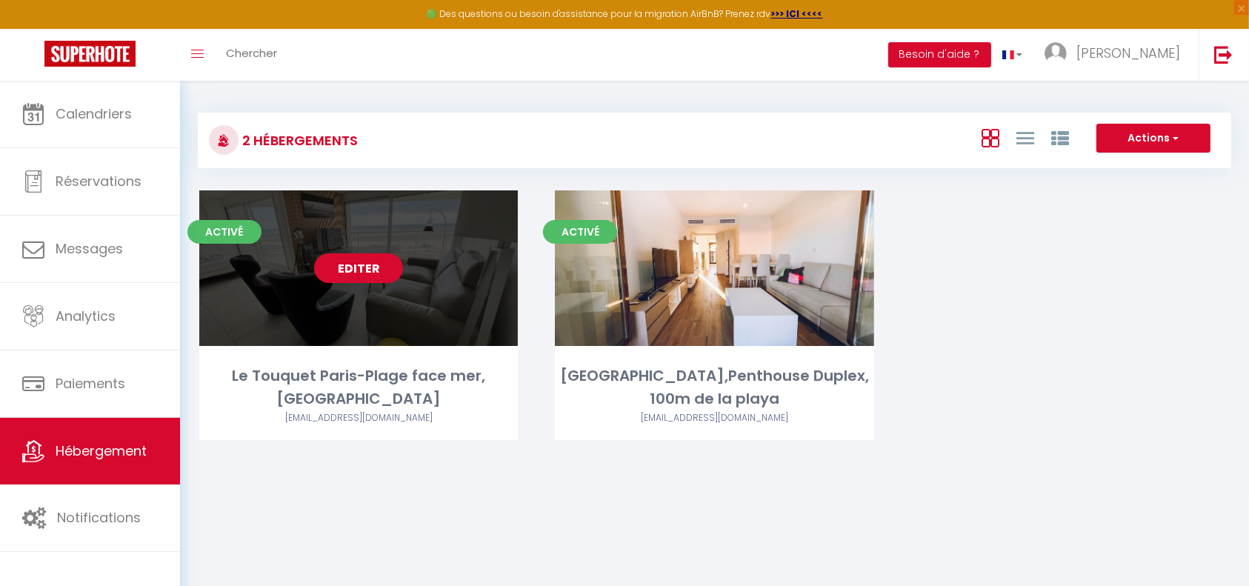
click at [364, 267] on link "Editer" at bounding box center [358, 268] width 89 height 30
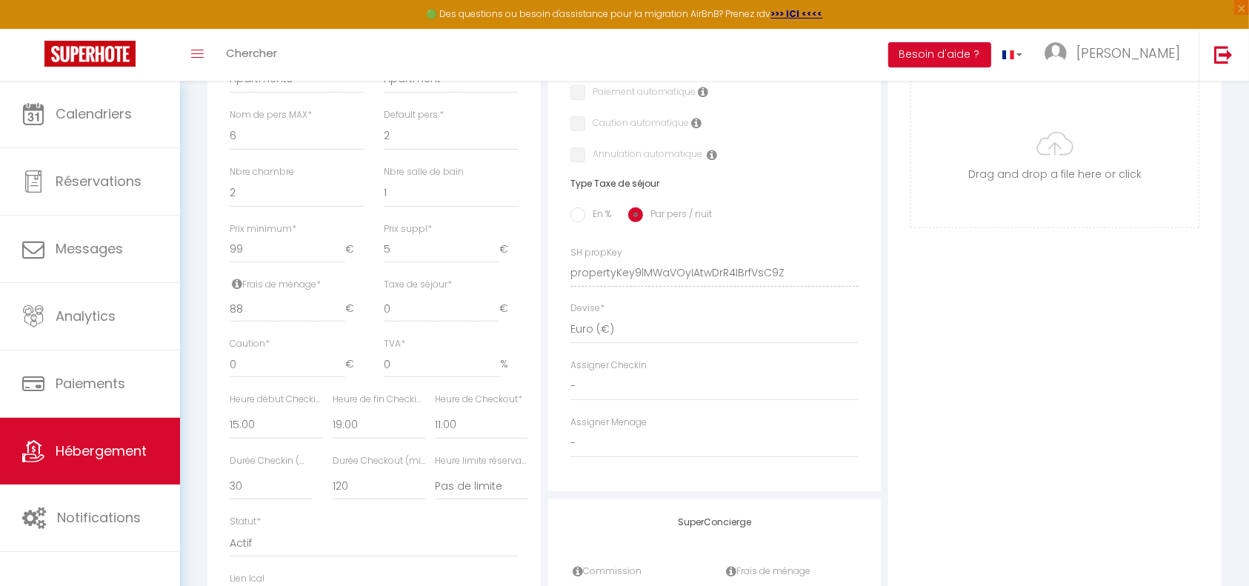
scroll to position [510, 0]
click at [341, 313] on input "89" at bounding box center [288, 304] width 116 height 27
click at [341, 313] on input "90" at bounding box center [288, 304] width 116 height 27
click at [341, 313] on input "91" at bounding box center [288, 304] width 116 height 27
click at [341, 313] on input "92" at bounding box center [288, 304] width 116 height 27
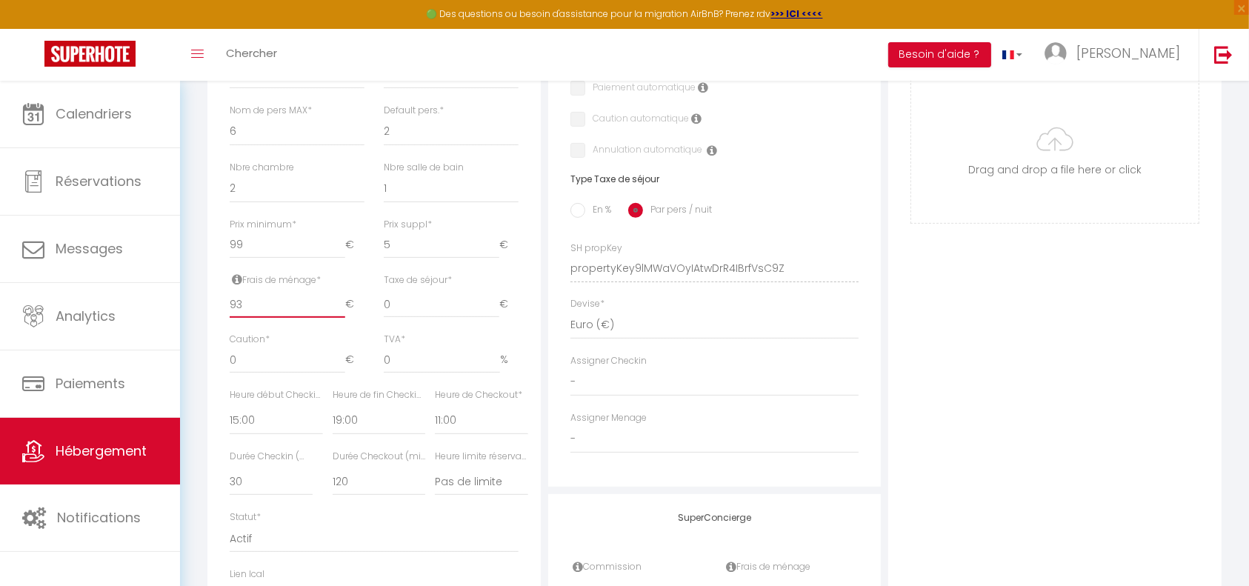
click at [341, 313] on input "93" at bounding box center [288, 304] width 116 height 27
click at [341, 313] on input "94" at bounding box center [288, 304] width 116 height 27
click at [341, 313] on input "95" at bounding box center [288, 304] width 116 height 27
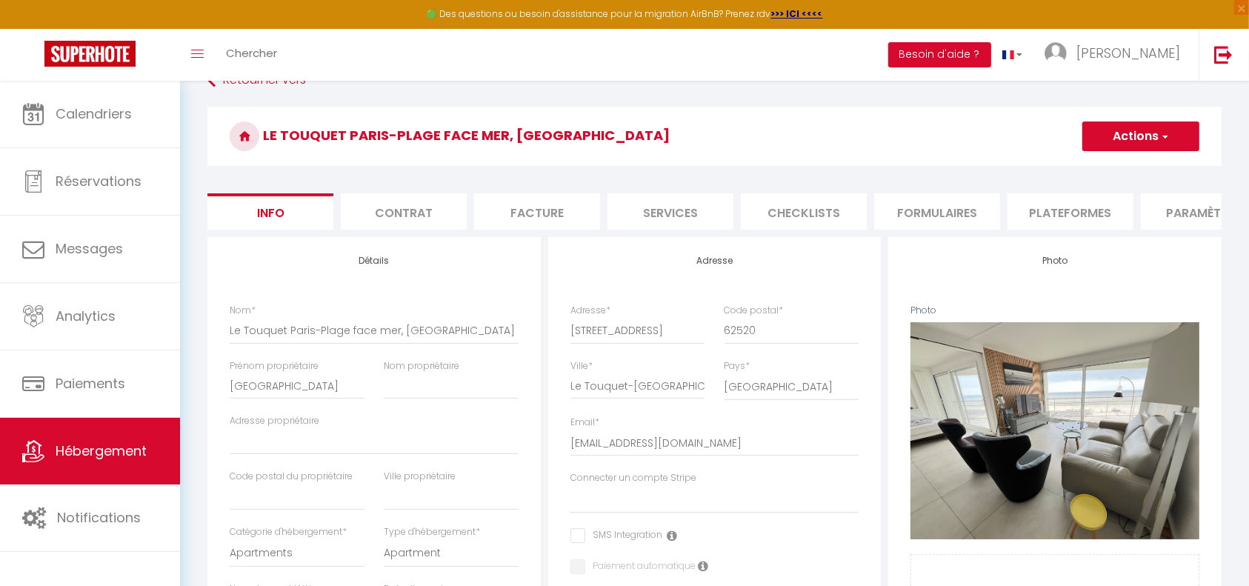
scroll to position [24, 0]
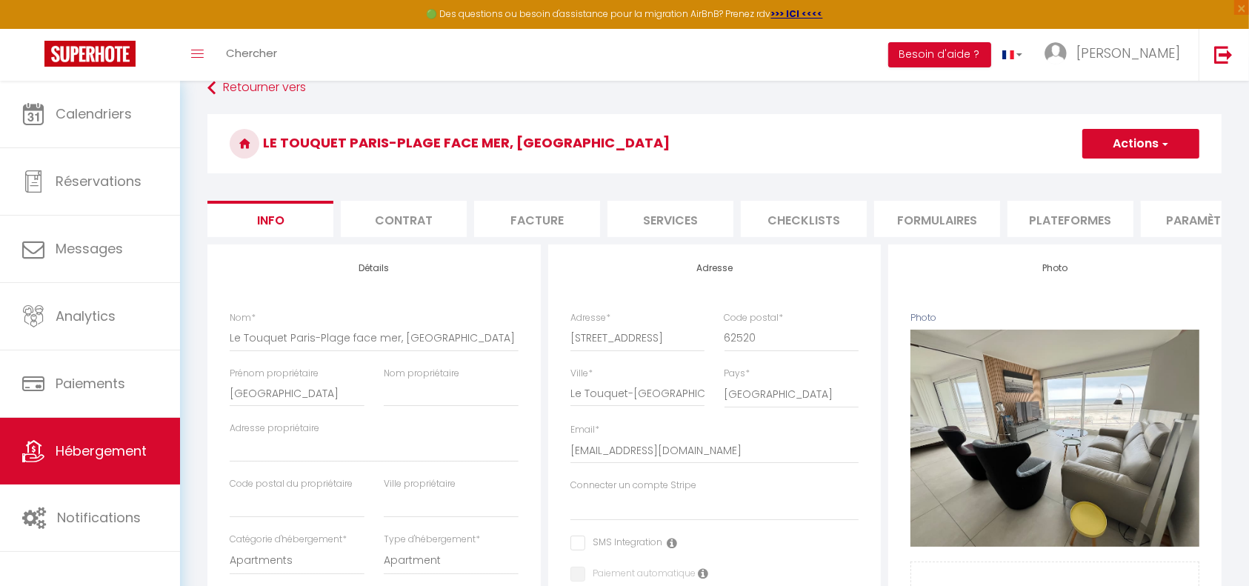
click at [1144, 144] on button "Actions" at bounding box center [1140, 144] width 117 height 30
click at [1098, 175] on input "Enregistrer" at bounding box center [1082, 176] width 55 height 15
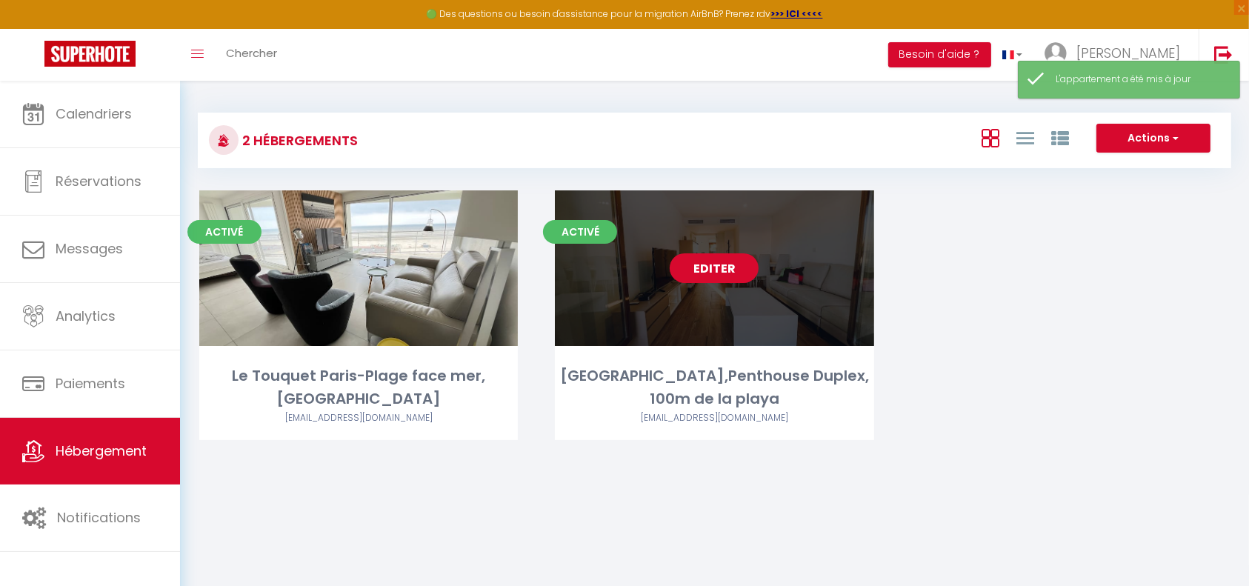
click at [715, 273] on link "Editer" at bounding box center [714, 268] width 89 height 30
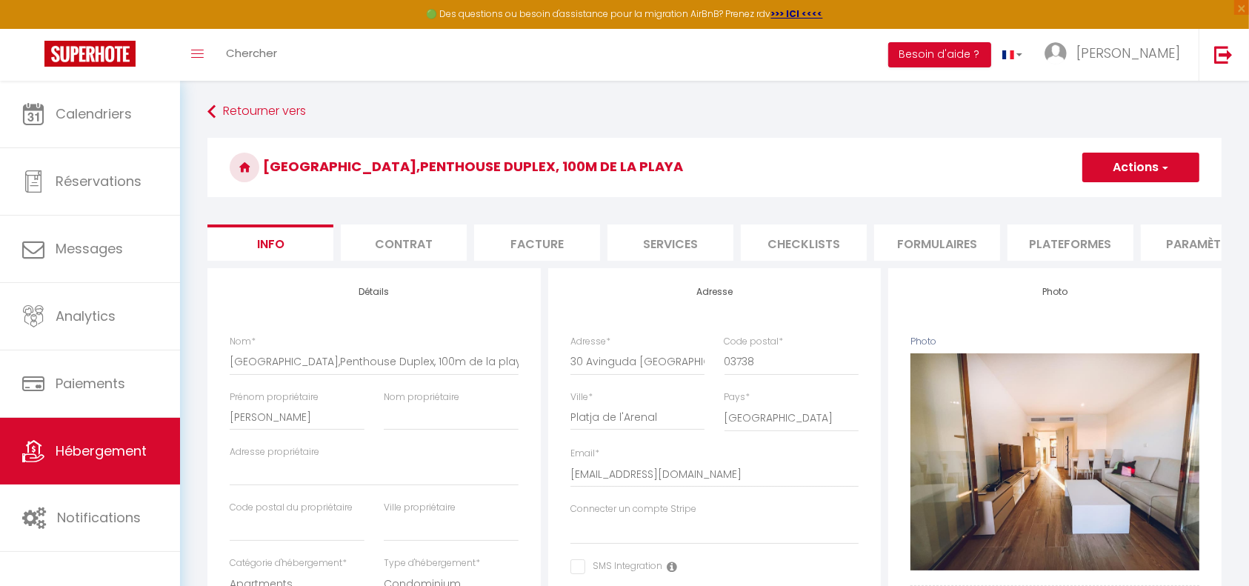
click at [1057, 236] on li "Plateformes" at bounding box center [1070, 242] width 126 height 36
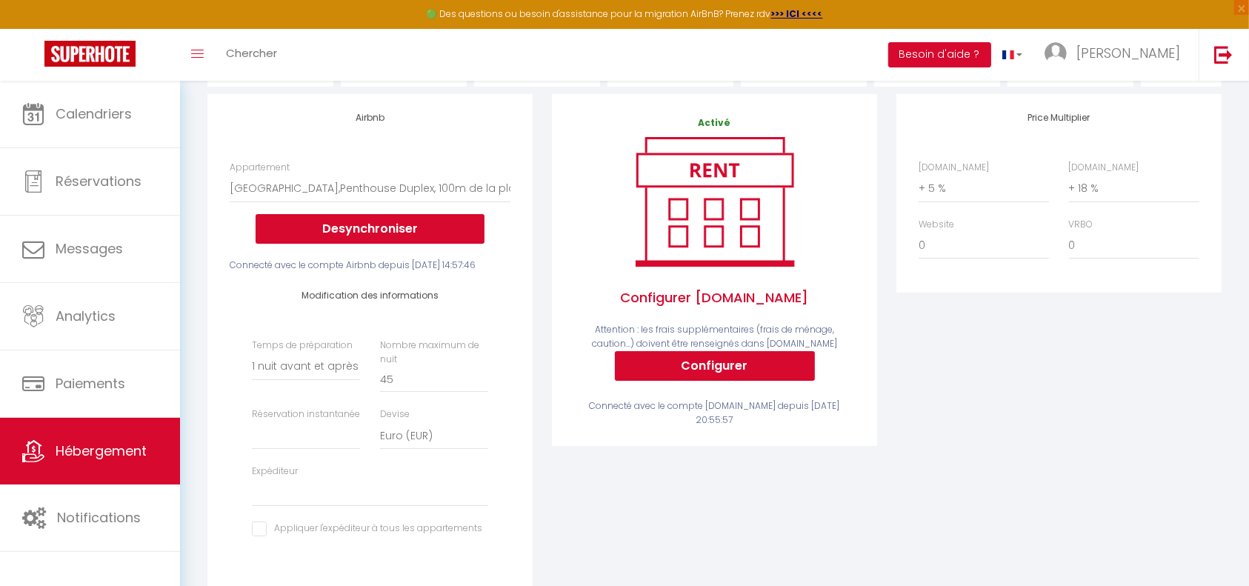
scroll to position [176, 0]
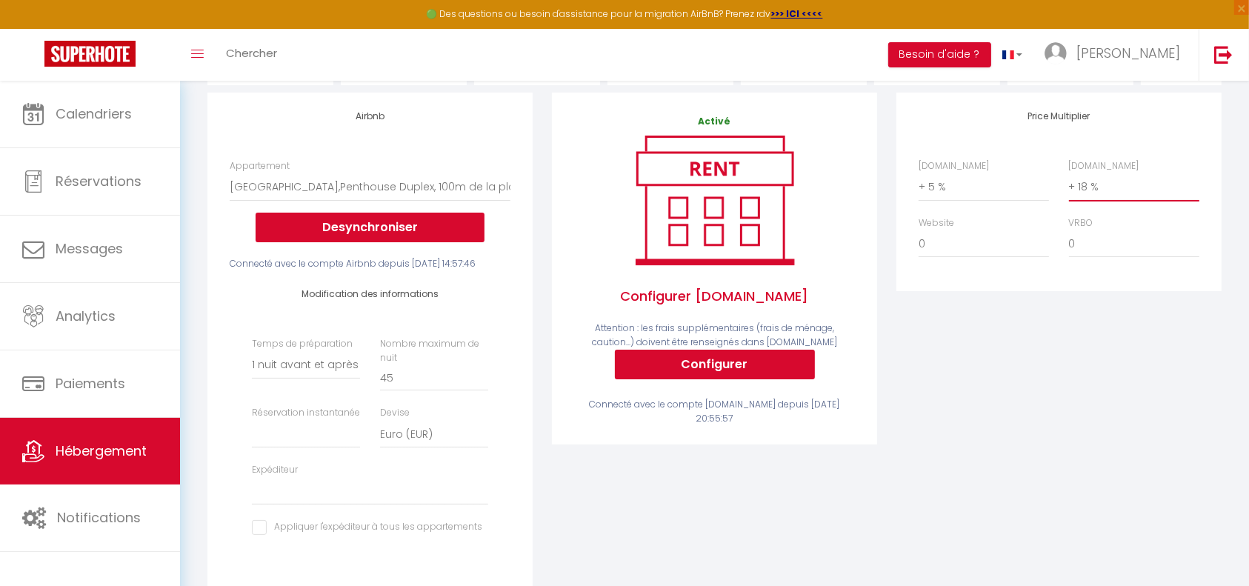
click at [1089, 201] on select "0 + 1 % + 2 % + 3 % + 4 % + 5 % + 6 % + 7 % + 8 % + 9 %" at bounding box center [1134, 187] width 130 height 28
click at [1069, 187] on select "0 + 1 % + 2 % + 3 % + 4 % + 5 % + 6 % + 7 % + 8 % + 9 %" at bounding box center [1134, 187] width 130 height 28
click at [995, 394] on div "Price Multiplier [DOMAIN_NAME] 0 + 1 % + 2 % + 3 % + 4 % + 5 % + 6 % + 7 %" at bounding box center [1059, 360] width 344 height 534
click at [950, 201] on select "0 + 1 % + 2 % + 3 % + 4 % + 5 % + 6 % + 7 % + 8 % + 9 %" at bounding box center [983, 187] width 130 height 28
click at [918, 187] on select "0 + 1 % + 2 % + 3 % + 4 % + 5 % + 6 % + 7 % + 8 % + 9 %" at bounding box center [983, 187] width 130 height 28
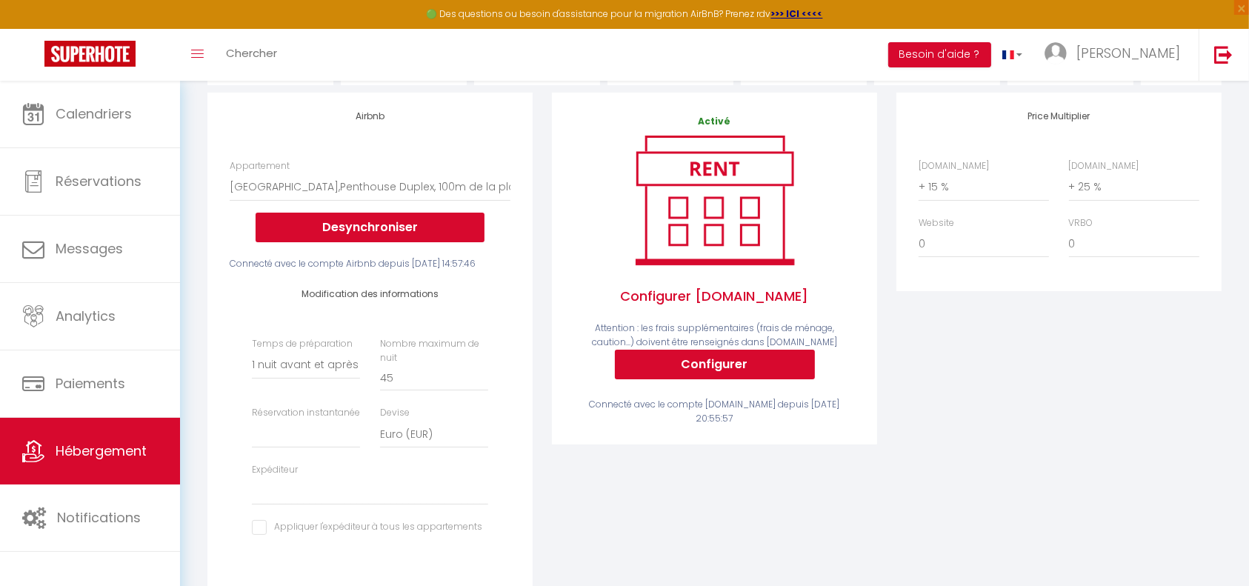
click at [980, 518] on div "Price Multiplier [DOMAIN_NAME] 0 + 1 % + 2 % + 3 % + 4 % + 5 % + 6 % + 7 %" at bounding box center [1059, 360] width 344 height 534
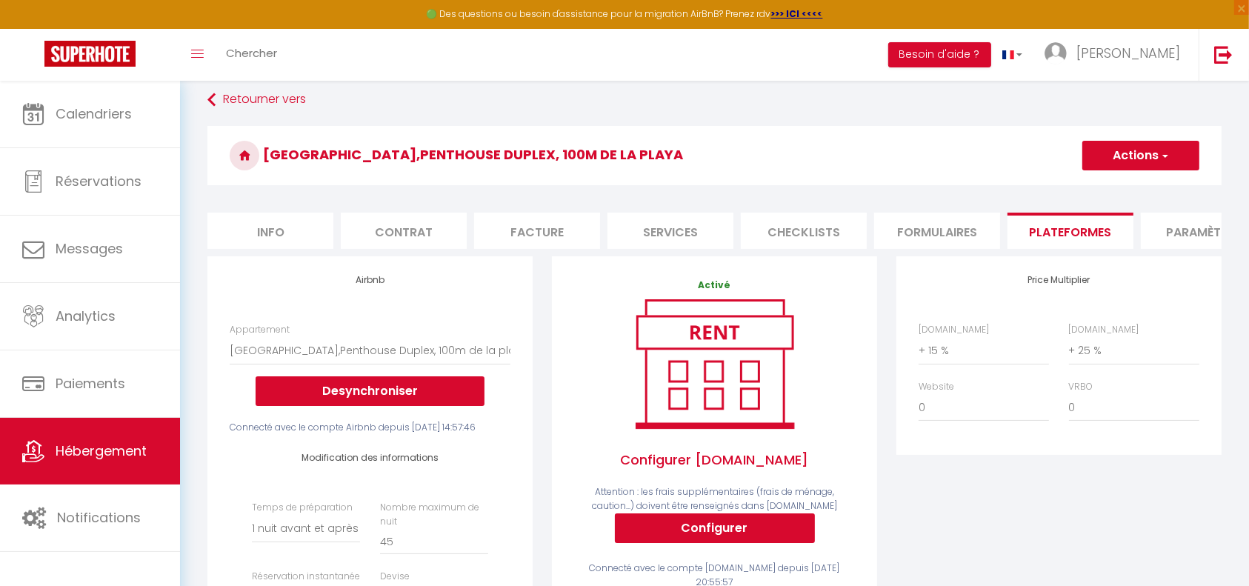
scroll to position [0, 0]
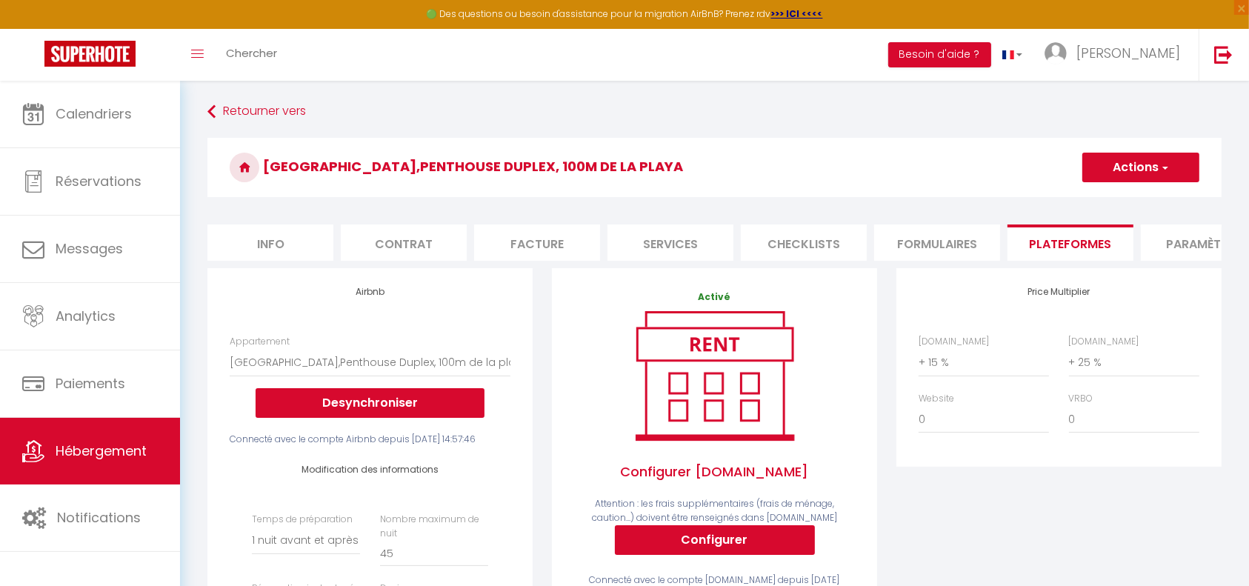
click at [1158, 163] on button "Actions" at bounding box center [1140, 168] width 117 height 30
click at [1132, 202] on link "Enregistrer" at bounding box center [1139, 199] width 117 height 19
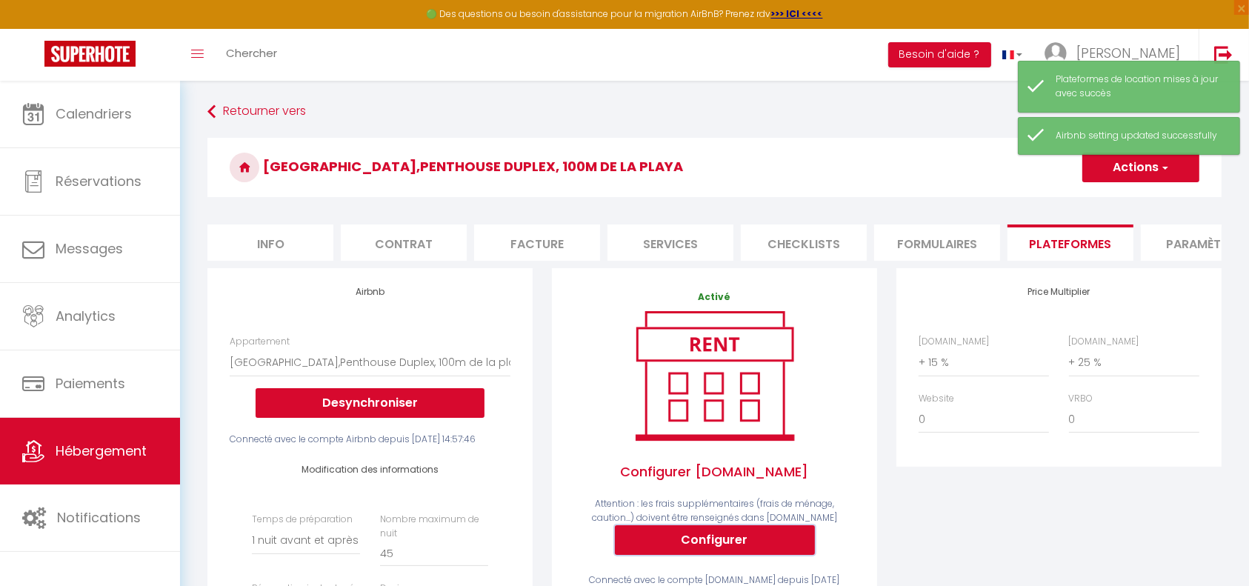
click at [735, 553] on button "Configurer" at bounding box center [715, 540] width 200 height 30
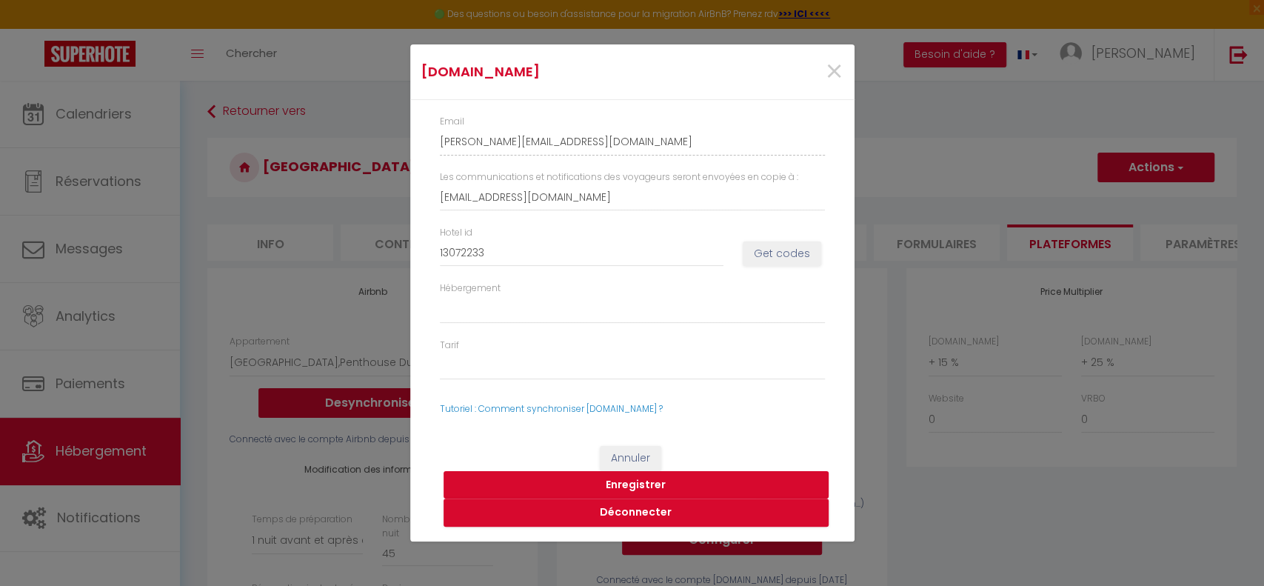
click at [653, 482] on button "Enregistrer" at bounding box center [636, 485] width 385 height 28
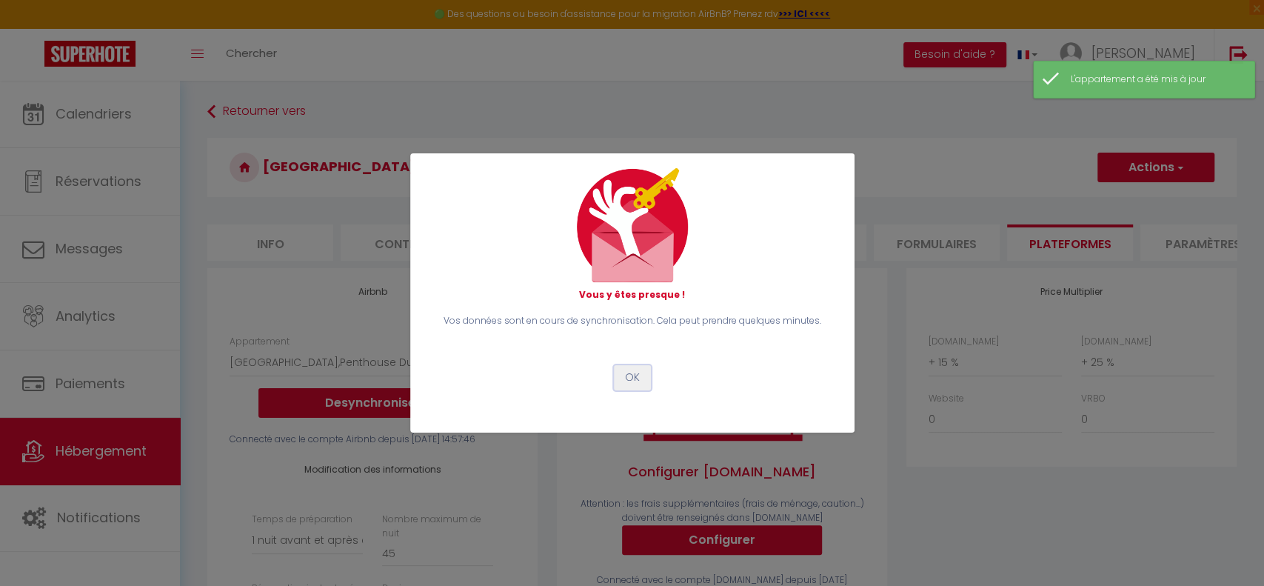
click at [631, 378] on button "OK" at bounding box center [632, 377] width 37 height 25
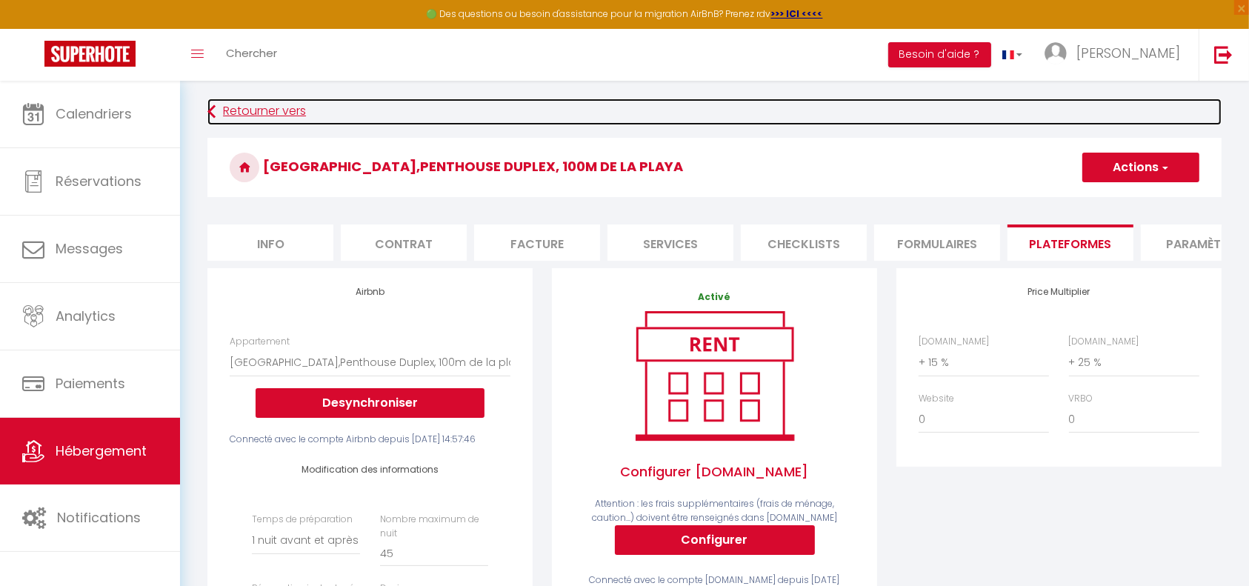
click at [241, 111] on link "Retourner vers" at bounding box center [714, 112] width 1014 height 27
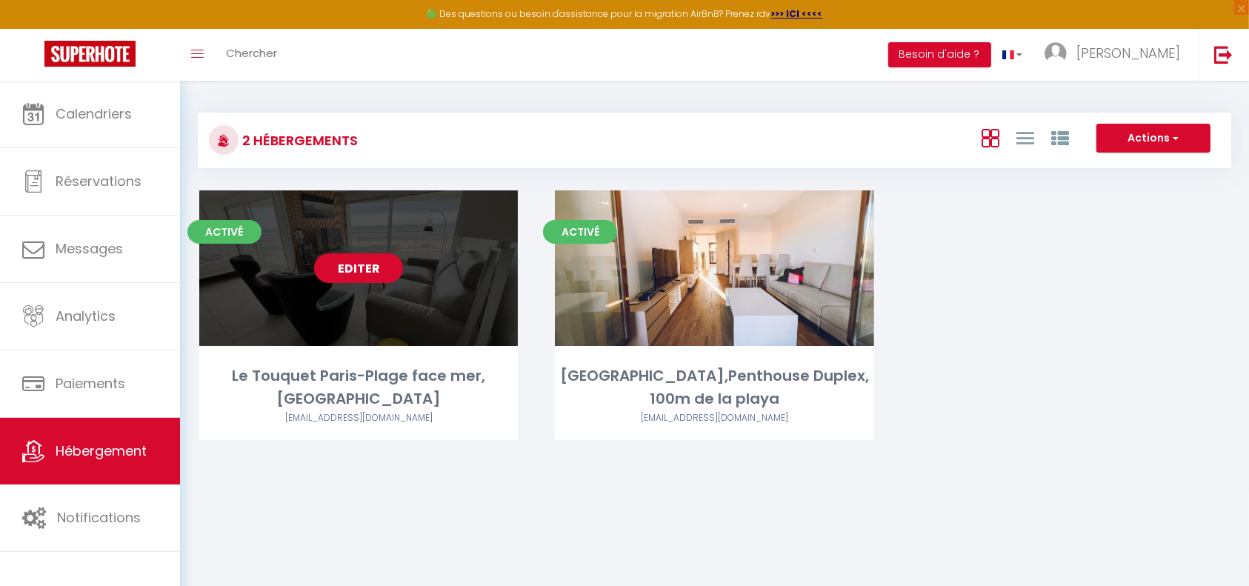
click at [365, 269] on link "Editer" at bounding box center [358, 268] width 89 height 30
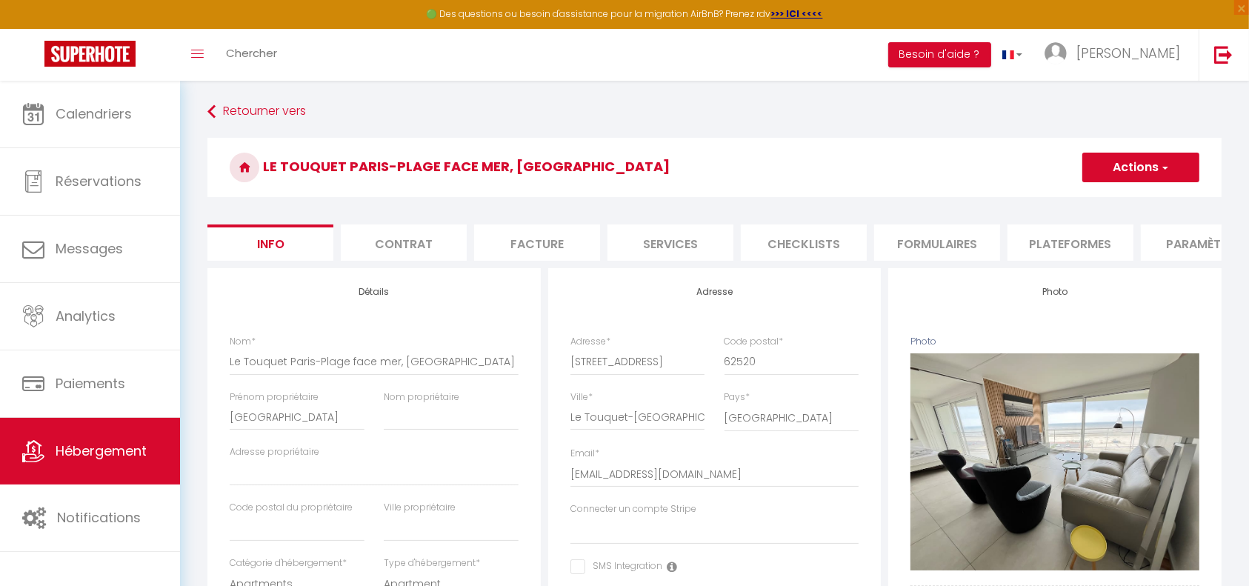
click at [1081, 244] on li "Plateformes" at bounding box center [1070, 242] width 126 height 36
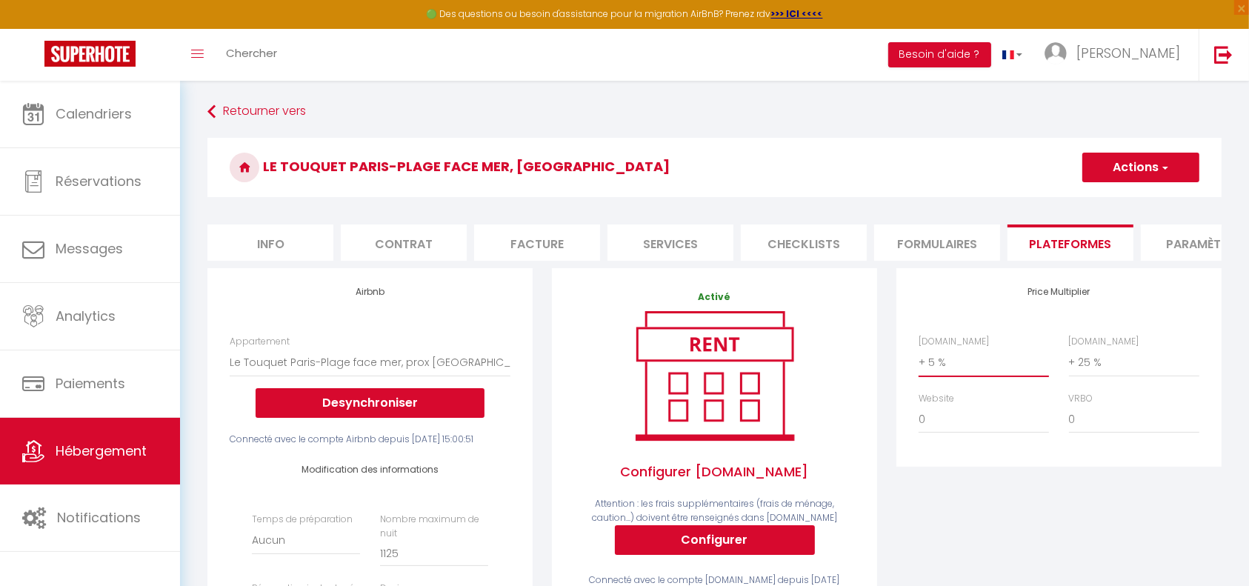
click at [939, 373] on select "0 + 1 % + 2 % + 3 % + 4 % + 5 % + 6 % + 7 % + 8 % + 9 %" at bounding box center [983, 362] width 130 height 28
click at [918, 363] on select "0 + 1 % + 2 % + 3 % + 4 % + 5 % + 6 % + 7 % + 8 % + 9 %" at bounding box center [983, 362] width 130 height 28
click at [1148, 173] on button "Actions" at bounding box center [1140, 168] width 117 height 30
click at [1132, 204] on link "Enregistrer" at bounding box center [1139, 199] width 117 height 19
